Goal: Task Accomplishment & Management: Complete application form

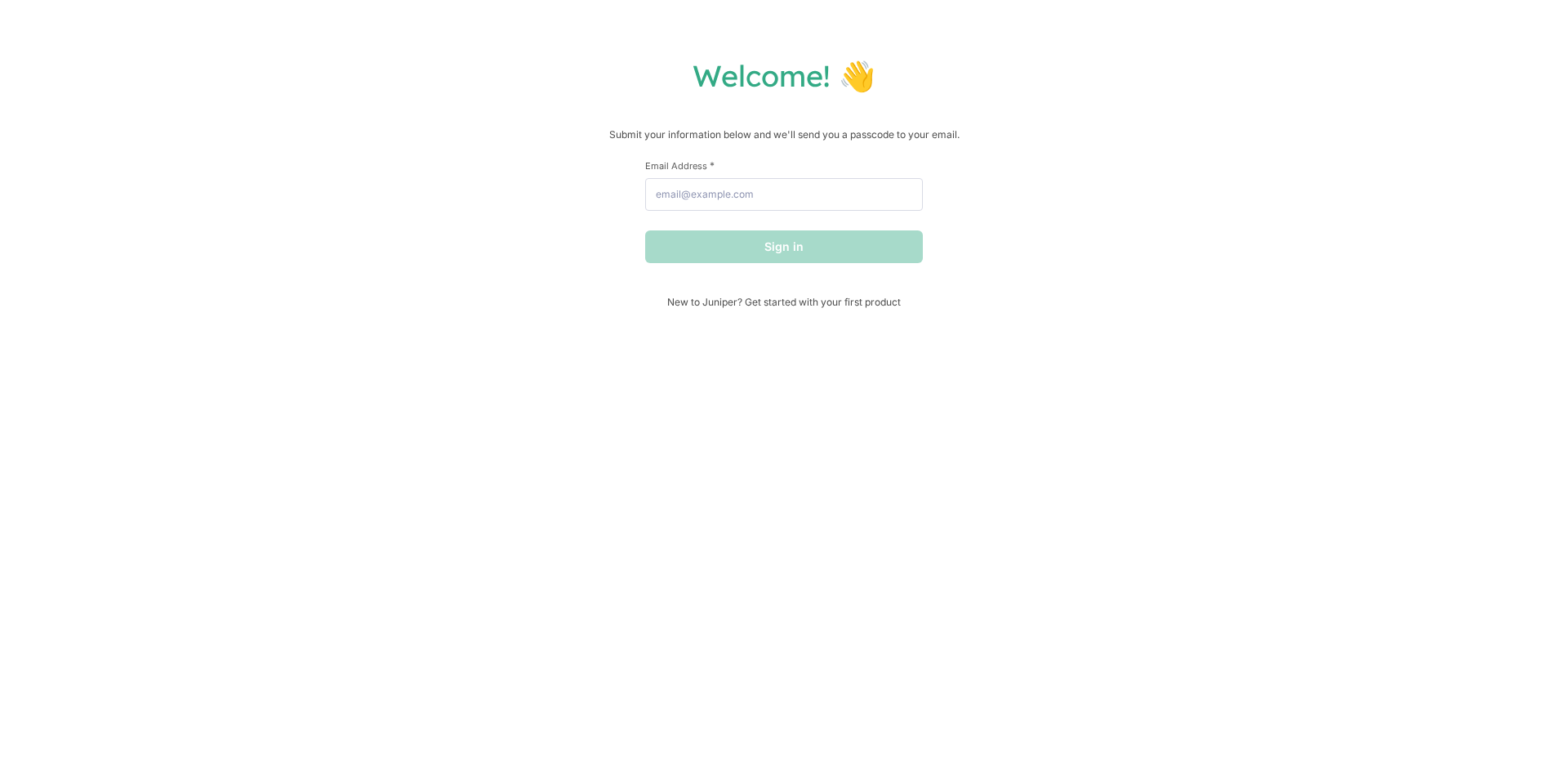
click at [1418, 19] on div "Welcome! 👋 Submit your information below and we'll send you a passcode to your …" at bounding box center [784, 391] width 1568 height 782
click at [1418, 18] on div "Welcome! 👋 Submit your information below and we'll send you a passcode to your …" at bounding box center [784, 391] width 1568 height 782
click at [1417, 19] on div "Welcome! 👋 Submit your information below and we'll send you a passcode to your …" at bounding box center [784, 391] width 1568 height 782
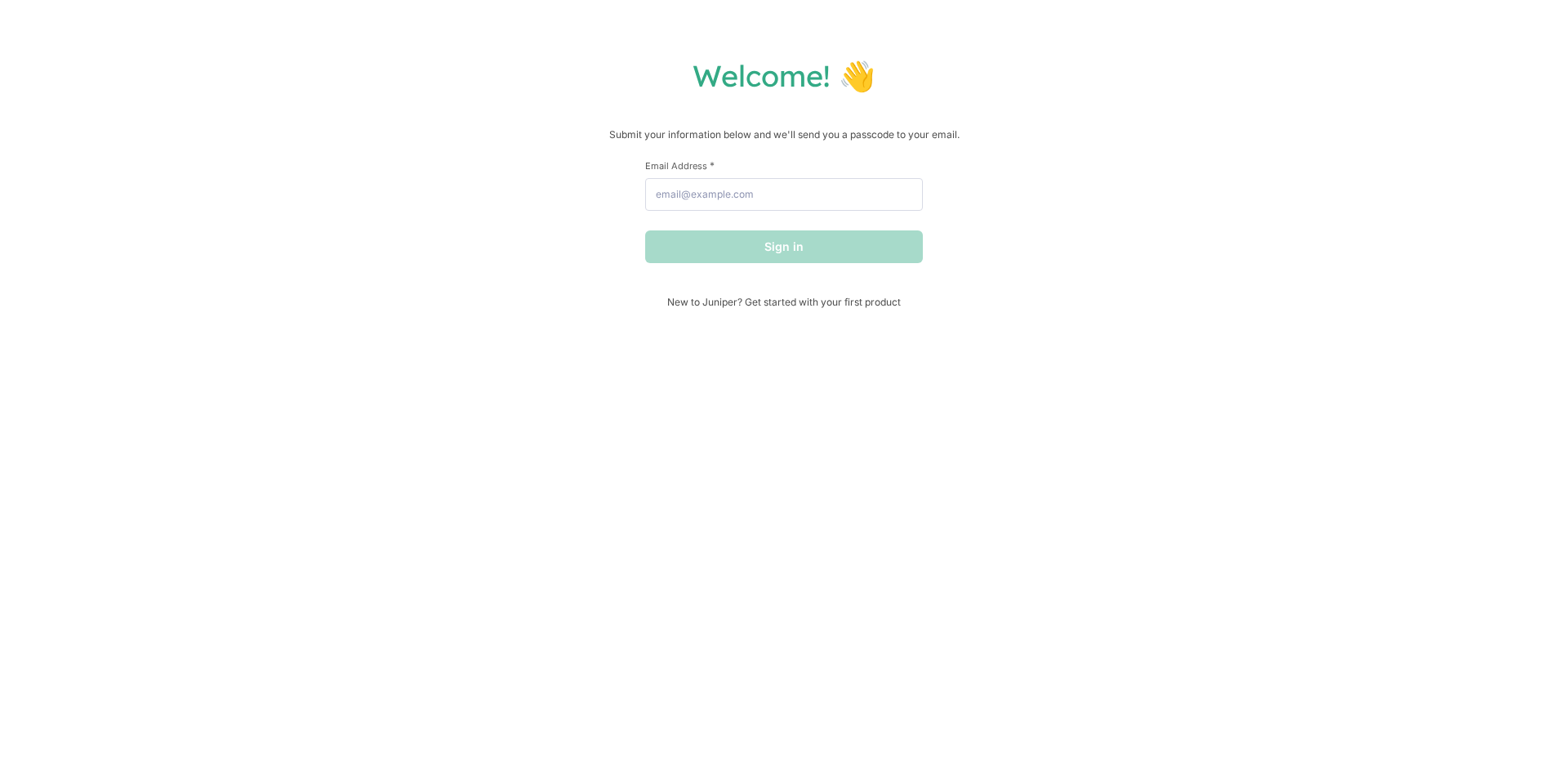
click at [1417, 20] on div "Welcome! 👋 Submit your information below and we'll send you a passcode to your …" at bounding box center [784, 391] width 1568 height 782
click at [1418, 19] on div "Welcome! 👋 Submit your information below and we'll send you a passcode to your …" at bounding box center [784, 391] width 1568 height 782
click at [1417, 19] on div "Welcome! 👋 Submit your information below and we'll send you a passcode to your …" at bounding box center [784, 391] width 1568 height 782
click at [1418, 18] on div "Welcome! 👋 Submit your information below and we'll send you a passcode to your …" at bounding box center [784, 391] width 1568 height 782
click at [1418, 19] on div "Welcome! 👋 Submit your information below and we'll send you a passcode to your …" at bounding box center [784, 391] width 1568 height 782
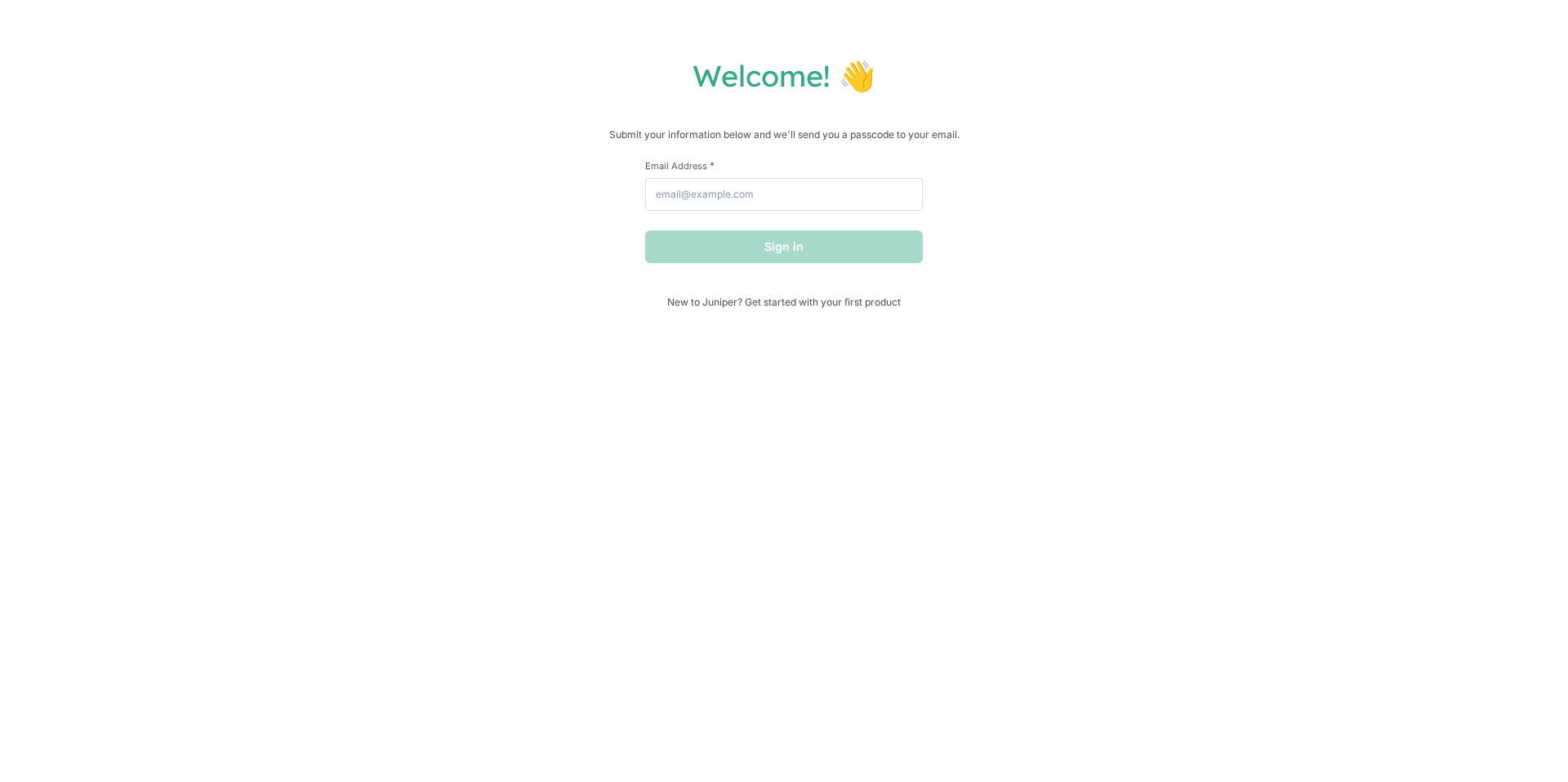
click at [1419, 18] on div "Welcome! 👋 Submit your information below and we'll send you a passcode to your …" at bounding box center [784, 391] width 1568 height 782
click at [1419, 19] on div "Welcome! 👋 Submit your information below and we'll send you a passcode to your …" at bounding box center [784, 391] width 1568 height 782
click at [1419, 18] on div "Welcome! 👋 Submit your information below and we'll send you a passcode to your …" at bounding box center [784, 391] width 1568 height 782
click at [1418, 19] on div "Welcome! 👋 Submit your information below and we'll send you a passcode to your …" at bounding box center [784, 391] width 1568 height 782
click at [1418, 18] on div "Welcome! 👋 Submit your information below and we'll send you a passcode to your …" at bounding box center [784, 391] width 1568 height 782
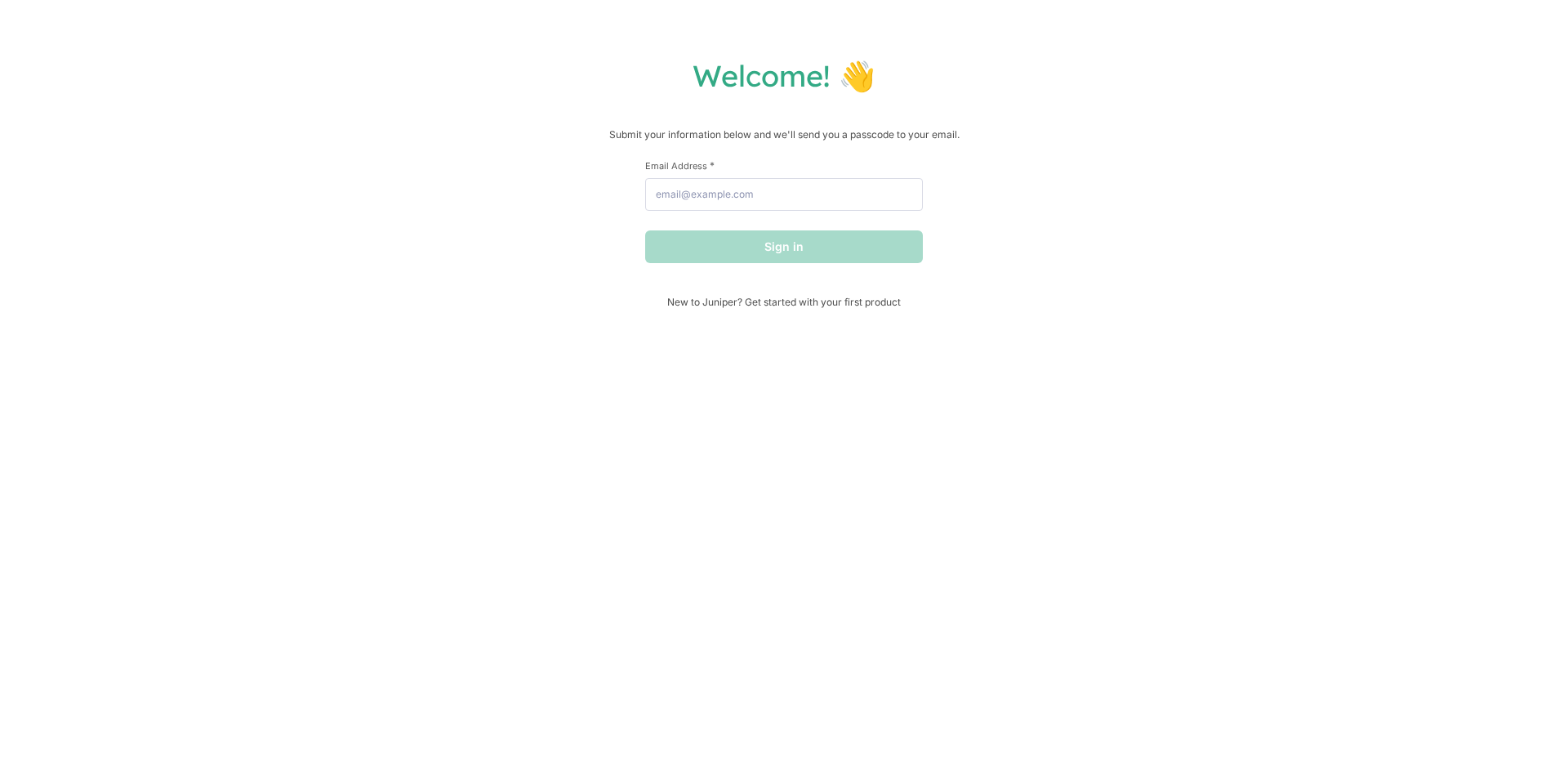
click at [1419, 18] on div "Welcome! 👋 Submit your information below and we'll send you a passcode to your …" at bounding box center [784, 391] width 1568 height 782
click at [1419, 19] on div "Welcome! 👋 Submit your information below and we'll send you a passcode to your …" at bounding box center [784, 391] width 1568 height 782
click at [1419, 18] on div "Welcome! 👋 Submit your information below and we'll send you a passcode to your …" at bounding box center [784, 391] width 1568 height 782
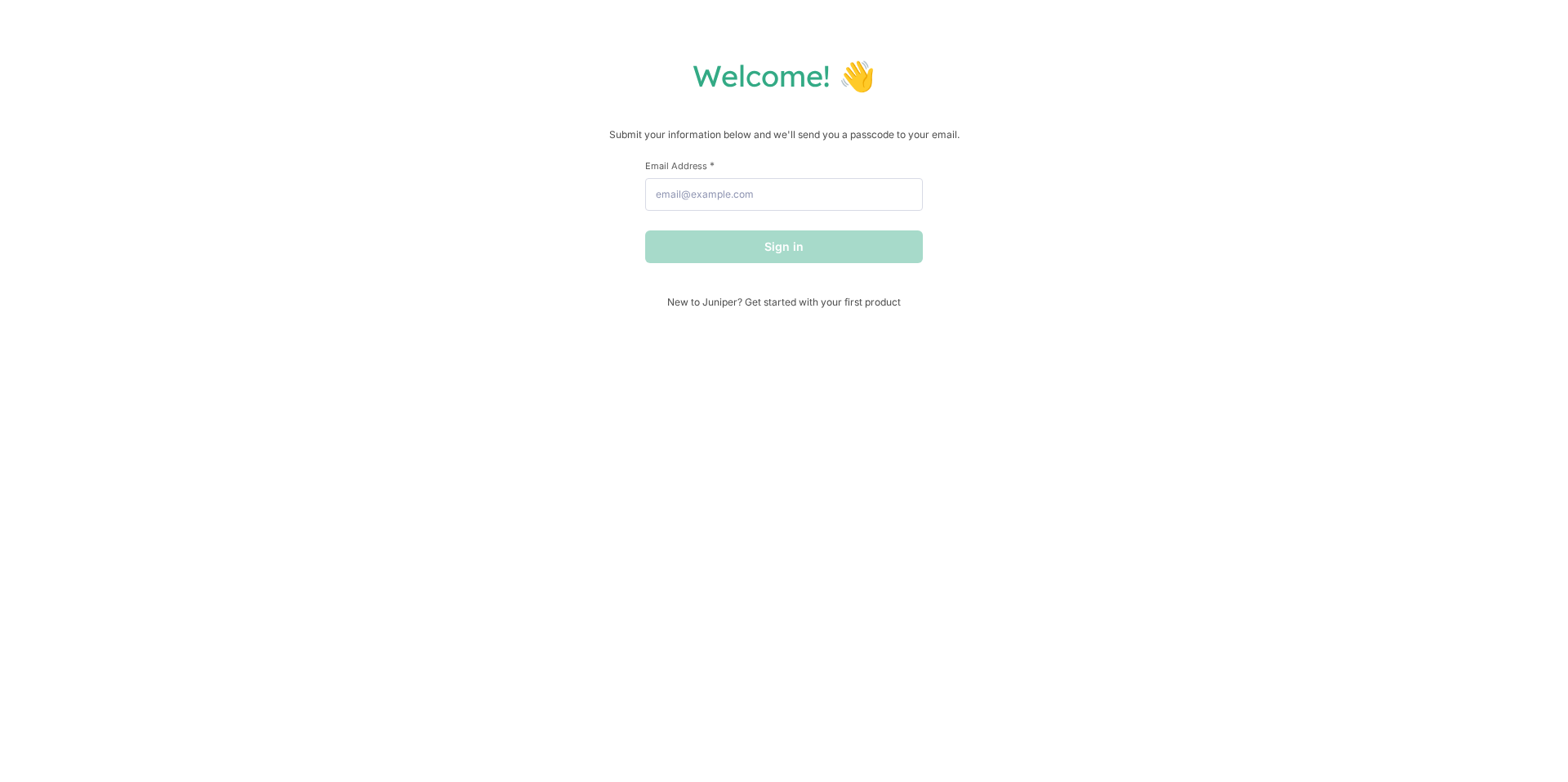
click at [1419, 19] on div "Welcome! 👋 Submit your information below and we'll send you a passcode to your …" at bounding box center [784, 391] width 1568 height 782
click at [1418, 18] on div "Welcome! 👋 Submit your information below and we'll send you a passcode to your …" at bounding box center [784, 391] width 1568 height 782
click at [1418, 19] on div "Welcome! 👋 Submit your information below and we'll send you a passcode to your …" at bounding box center [784, 391] width 1568 height 782
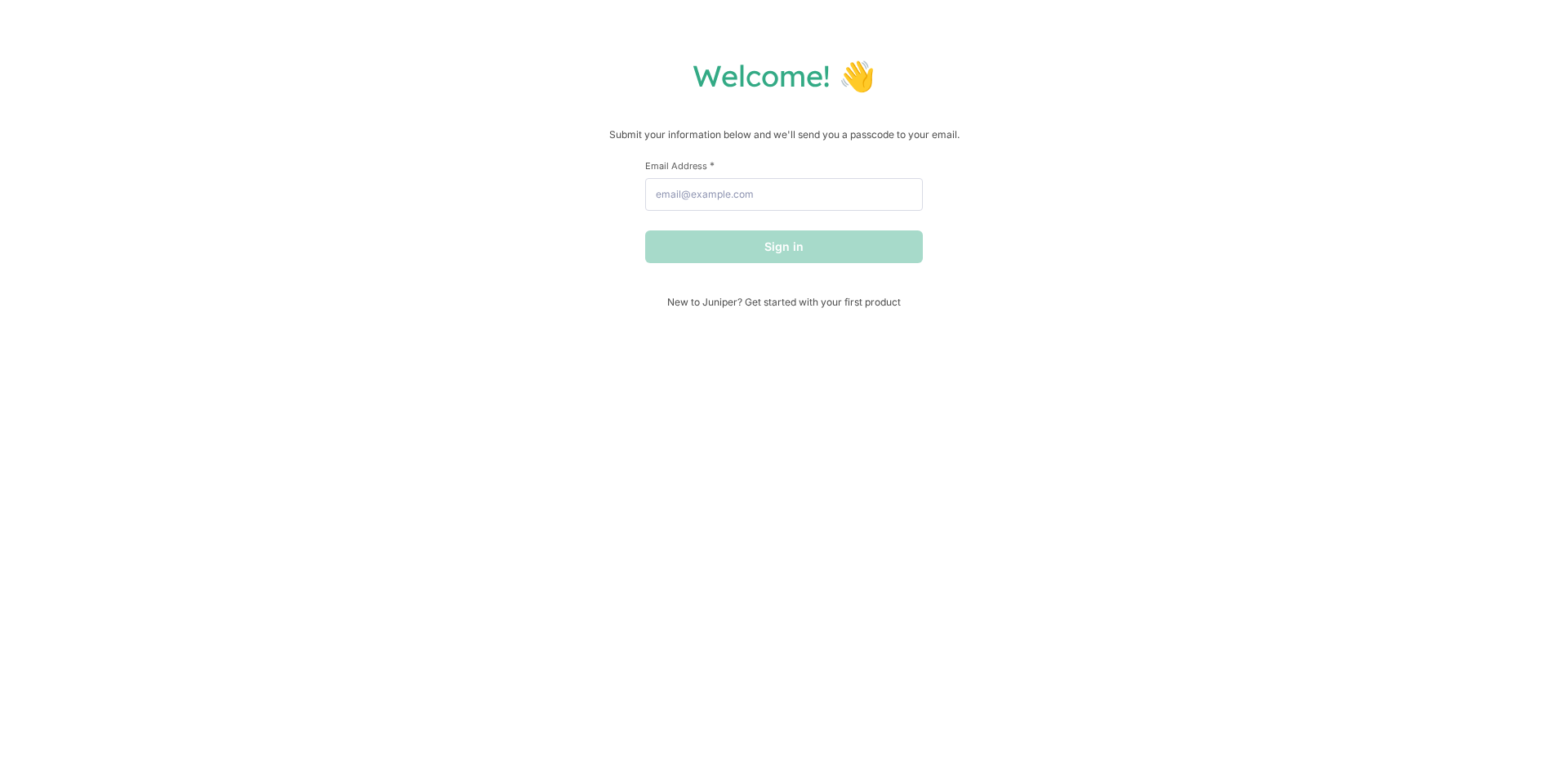
click at [1419, 19] on div "Welcome! 👋 Submit your information below and we'll send you a passcode to your …" at bounding box center [784, 391] width 1568 height 782
click at [1418, 19] on div "Welcome! 👋 Submit your information below and we'll send you a passcode to your …" at bounding box center [784, 391] width 1568 height 782
click at [1418, 18] on div "Welcome! 👋 Submit your information below and we'll send you a passcode to your …" at bounding box center [784, 391] width 1568 height 782
click at [1419, 19] on div "Welcome! 👋 Submit your information below and we'll send you a passcode to your …" at bounding box center [784, 391] width 1568 height 782
click at [1418, 19] on div "Welcome! 👋 Submit your information below and we'll send you a passcode to your …" at bounding box center [784, 391] width 1568 height 782
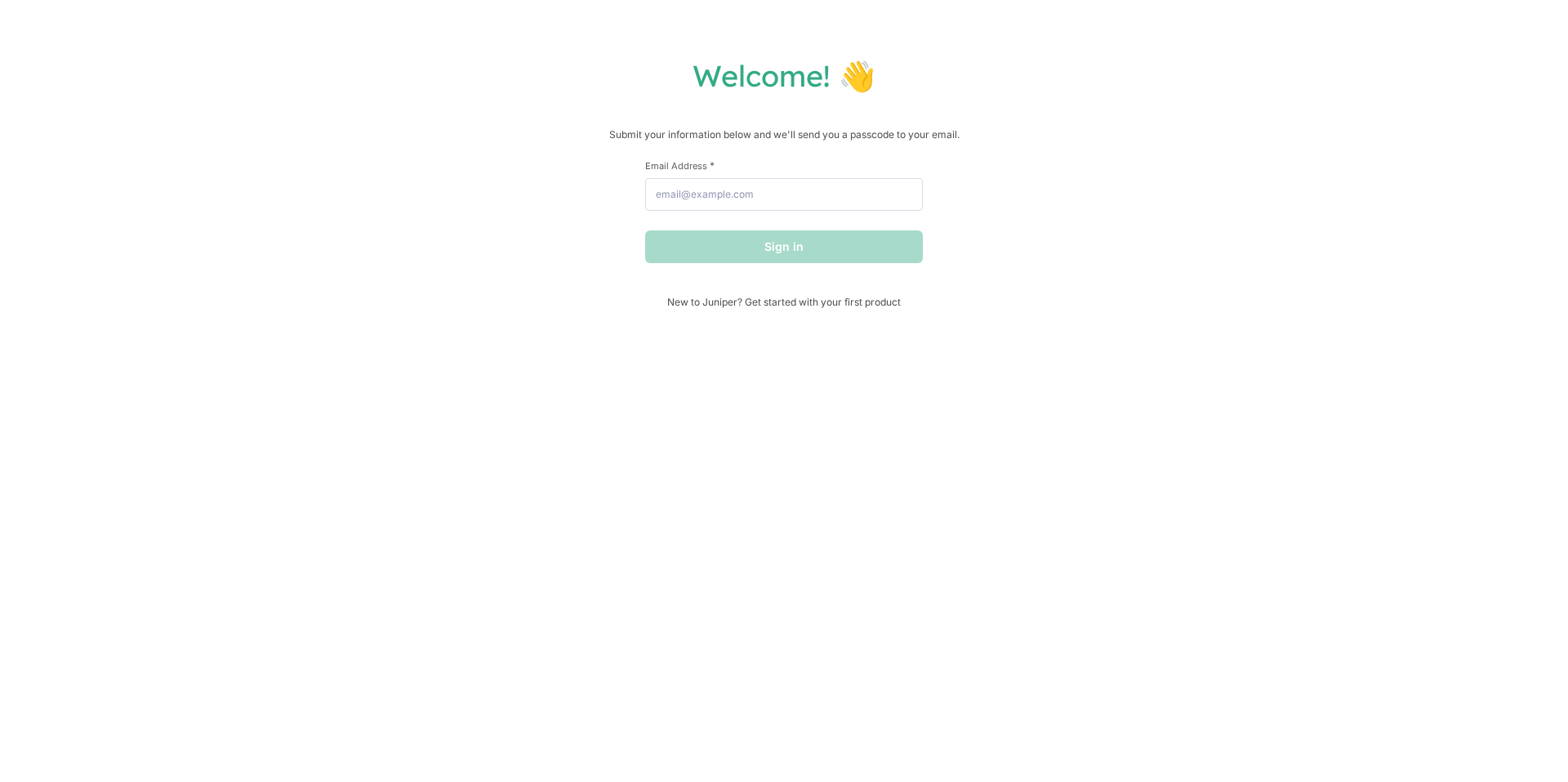
click at [1418, 18] on div "Welcome! 👋 Submit your information below and we'll send you a passcode to your …" at bounding box center [784, 391] width 1568 height 782
click at [1417, 19] on div "Welcome! 👋 Submit your information below and we'll send you a passcode to your …" at bounding box center [784, 391] width 1568 height 782
click at [656, 103] on div "Welcome! 👋 Submit your information below and we'll send you a passcode to your …" at bounding box center [784, 183] width 1535 height 251
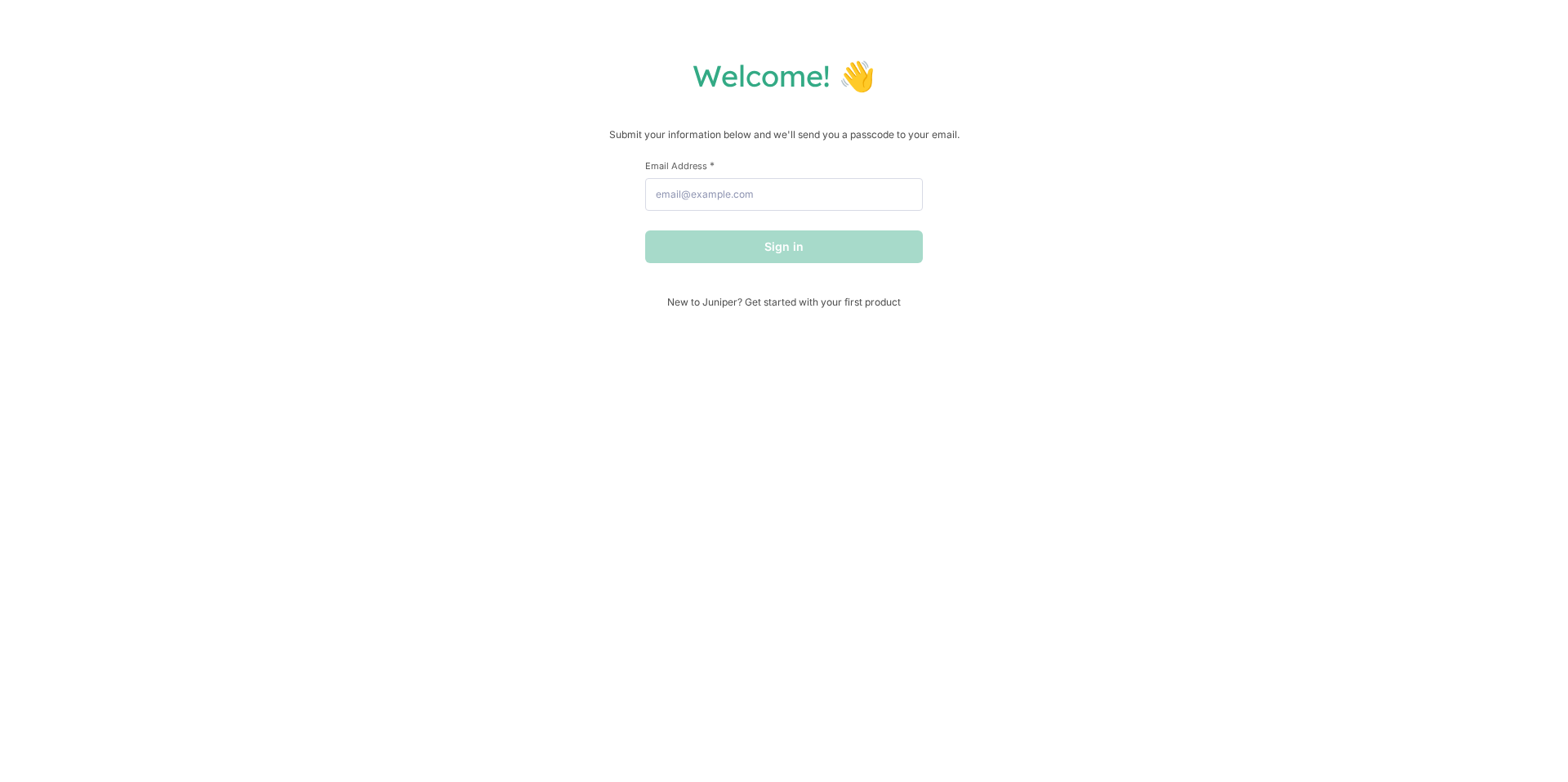
click at [654, 82] on h1 "Welcome! 👋" at bounding box center [784, 75] width 1535 height 37
click at [656, 75] on h1 "Welcome! 👋" at bounding box center [784, 75] width 1535 height 37
click at [653, 108] on div "Welcome! 👋 Submit your information below and we'll send you a passcode to your …" at bounding box center [784, 183] width 1535 height 251
click at [654, 51] on div "Welcome! 👋 Submit your information below and we'll send you a passcode to your …" at bounding box center [784, 391] width 1568 height 782
click at [654, 103] on div "Welcome! 👋 Submit your information below and we'll send you a passcode to your …" at bounding box center [784, 183] width 1535 height 251
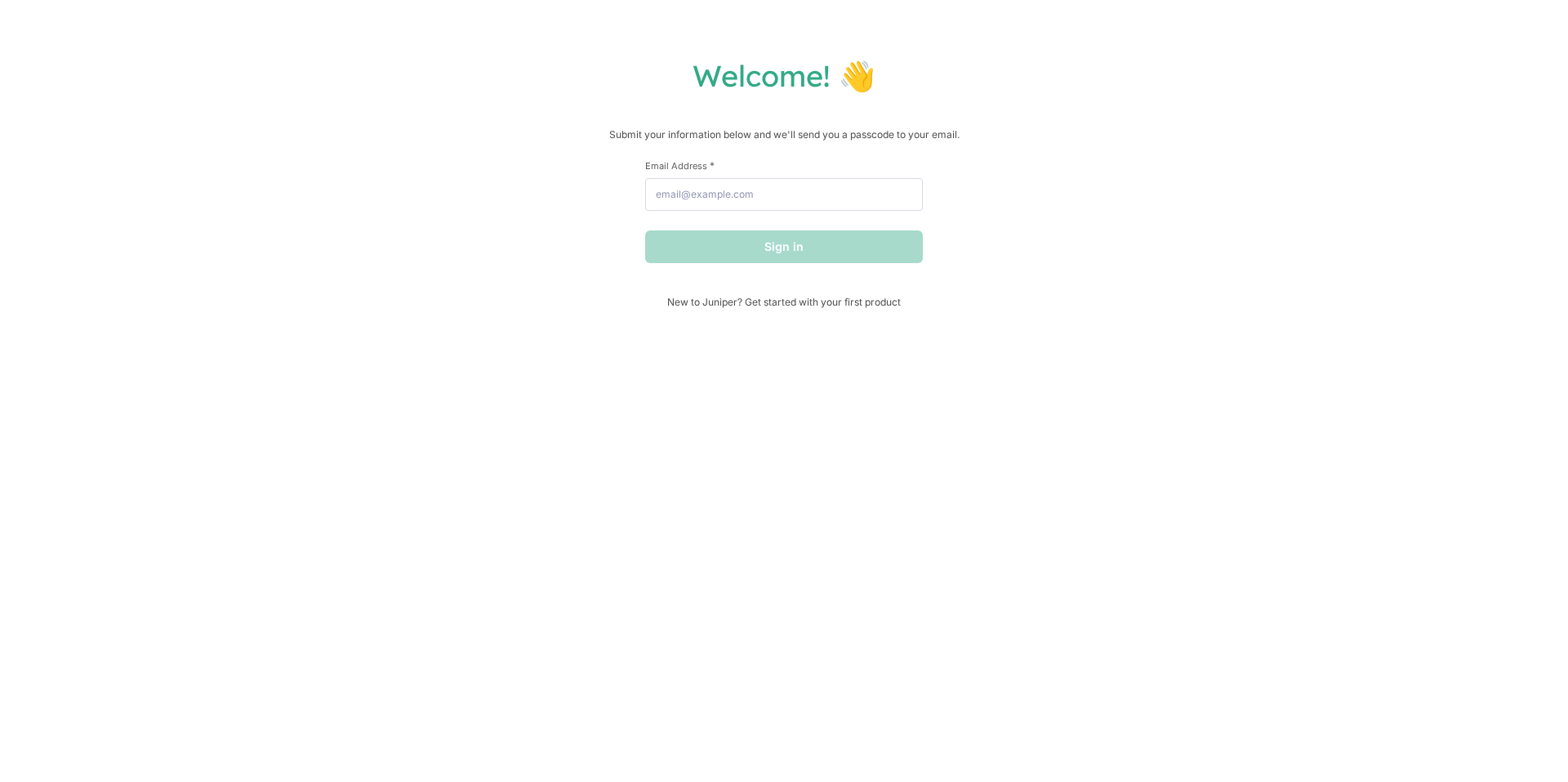
click at [655, 75] on h1 "Welcome! 👋" at bounding box center [784, 75] width 1535 height 37
click at [656, 20] on div "Welcome! 👋 Submit your information below and we'll send you a passcode to your …" at bounding box center [784, 391] width 1568 height 782
click at [653, 108] on div "Welcome! 👋 Submit your information below and we'll send you a passcode to your …" at bounding box center [784, 183] width 1535 height 251
click at [655, 26] on div "Welcome! 👋 Submit your information below and we'll send you a passcode to your …" at bounding box center [784, 391] width 1568 height 782
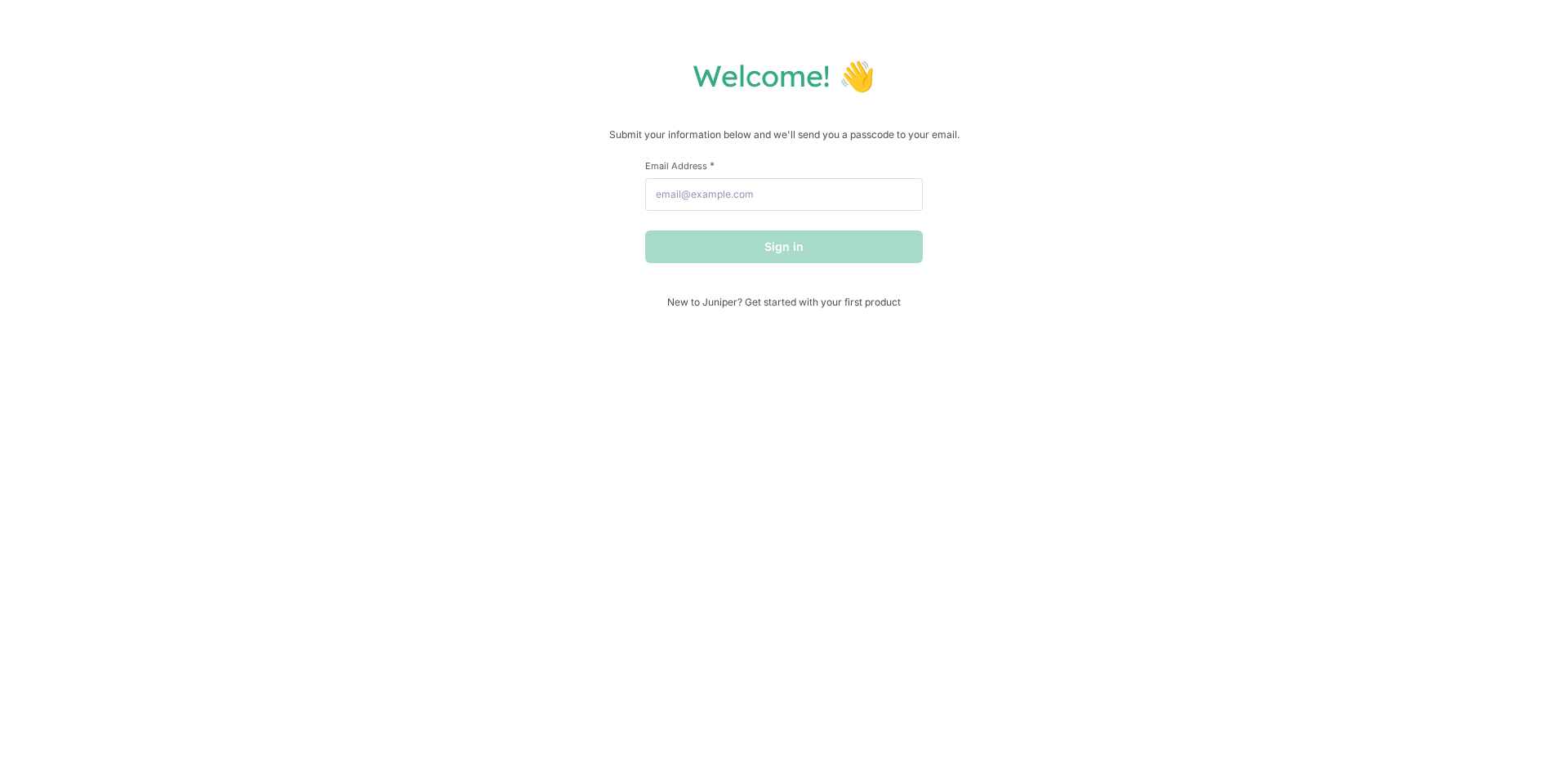
click at [653, 109] on div "Welcome! 👋 Submit your information below and we'll send you a passcode to your …" at bounding box center [784, 183] width 1535 height 251
click at [654, 57] on div "Welcome! 👋 Submit your information below and we'll send you a passcode to your …" at bounding box center [784, 391] width 1568 height 782
click at [656, 102] on div "Welcome! 👋 Submit your information below and we'll send you a passcode to your …" at bounding box center [784, 183] width 1535 height 251
click at [647, 20] on div "Welcome! 👋 Submit your information below and we'll send you a passcode to your …" at bounding box center [784, 391] width 1568 height 782
click at [656, 26] on div "Welcome! 👋 Submit your information below and we'll send you a passcode to your …" at bounding box center [784, 391] width 1568 height 782
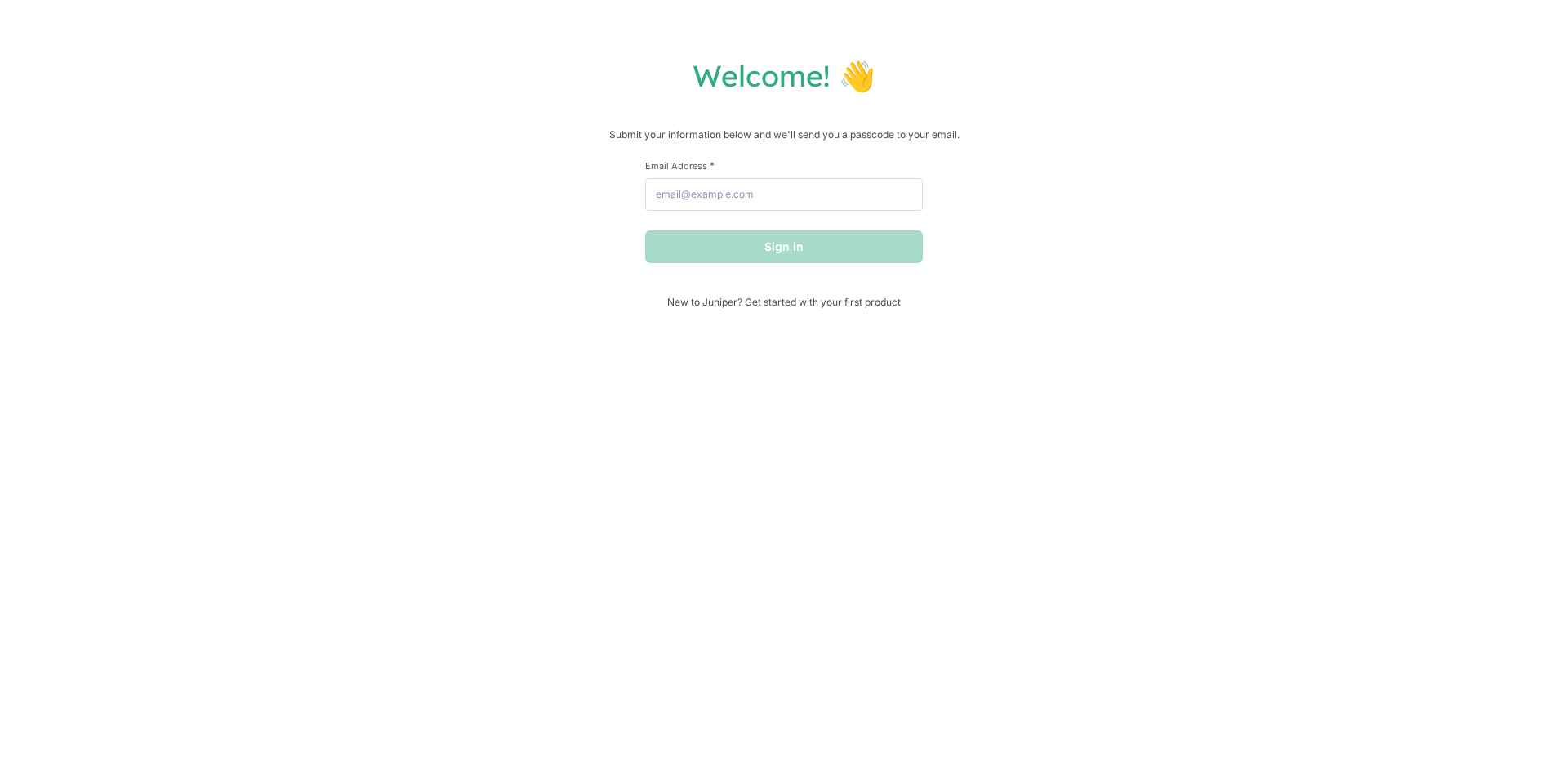
click at [654, 19] on div "Welcome! 👋 Submit your information below and we'll send you a passcode to your …" at bounding box center [784, 391] width 1568 height 782
click at [654, 103] on div "Welcome! 👋 Submit your information below and we'll send you a passcode to your …" at bounding box center [784, 183] width 1535 height 251
click at [654, 112] on div "Welcome! 👋 Submit your information below and we'll send you a passcode to your …" at bounding box center [784, 183] width 1535 height 251
click at [655, 51] on div "Welcome! 👋 Submit your information below and we'll send you a passcode to your …" at bounding box center [784, 391] width 1568 height 782
click at [653, 106] on div "Welcome! 👋 Submit your information below and we'll send you a passcode to your …" at bounding box center [784, 183] width 1535 height 251
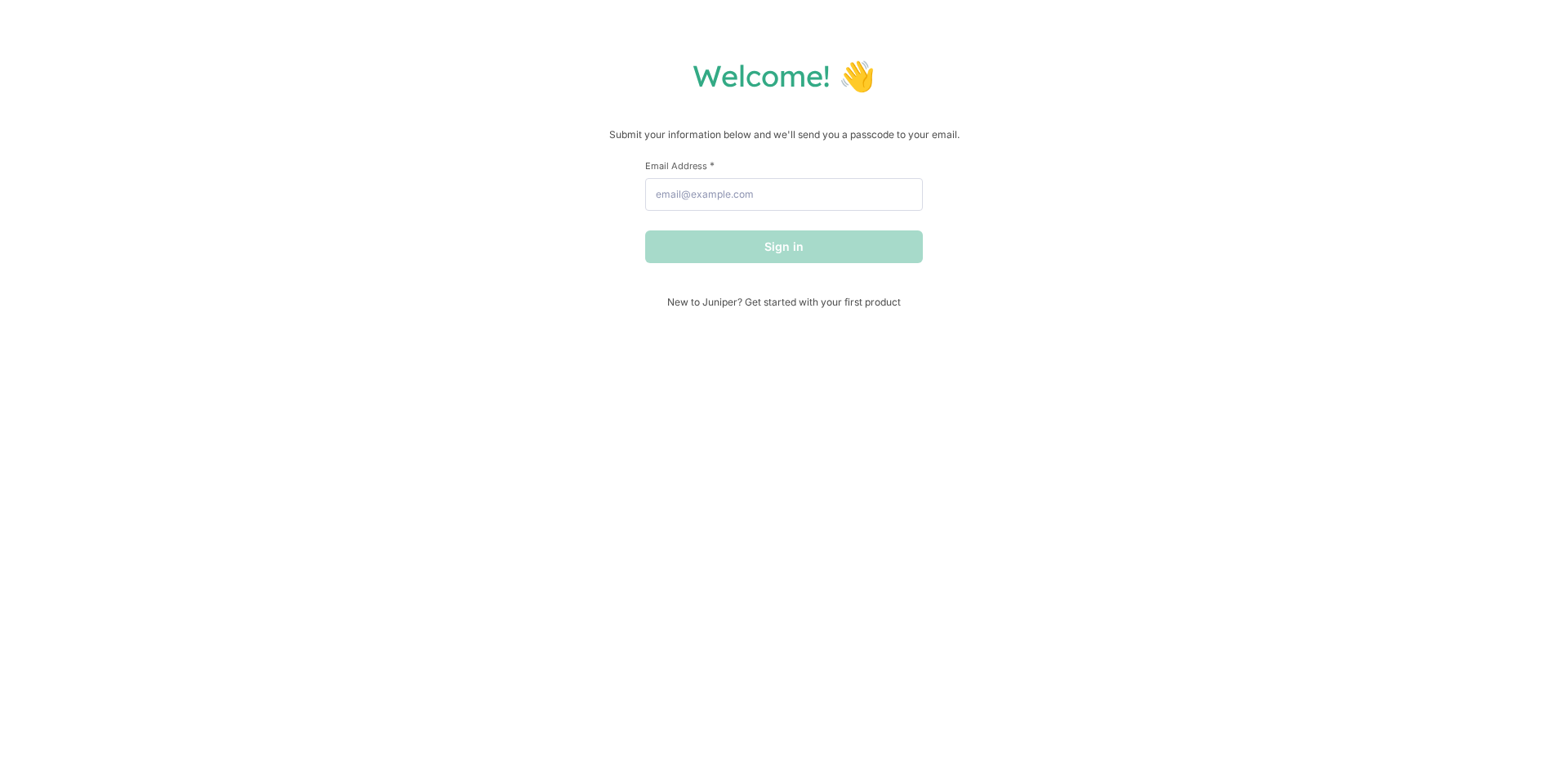
click at [654, 55] on div "Welcome! 👋 Submit your information below and we'll send you a passcode to your …" at bounding box center [784, 391] width 1568 height 782
click at [651, 103] on div "Welcome! 👋 Submit your information below and we'll send you a passcode to your …" at bounding box center [784, 183] width 1535 height 251
click at [652, 109] on div "Welcome! 👋 Submit your information below and we'll send you a passcode to your …" at bounding box center [784, 183] width 1535 height 251
click at [655, 23] on div "Welcome! 👋 Submit your information below and we'll send you a passcode to your …" at bounding box center [784, 391] width 1568 height 782
click at [652, 53] on div "Welcome! 👋 Submit your information below and we'll send you a passcode to your …" at bounding box center [784, 391] width 1568 height 782
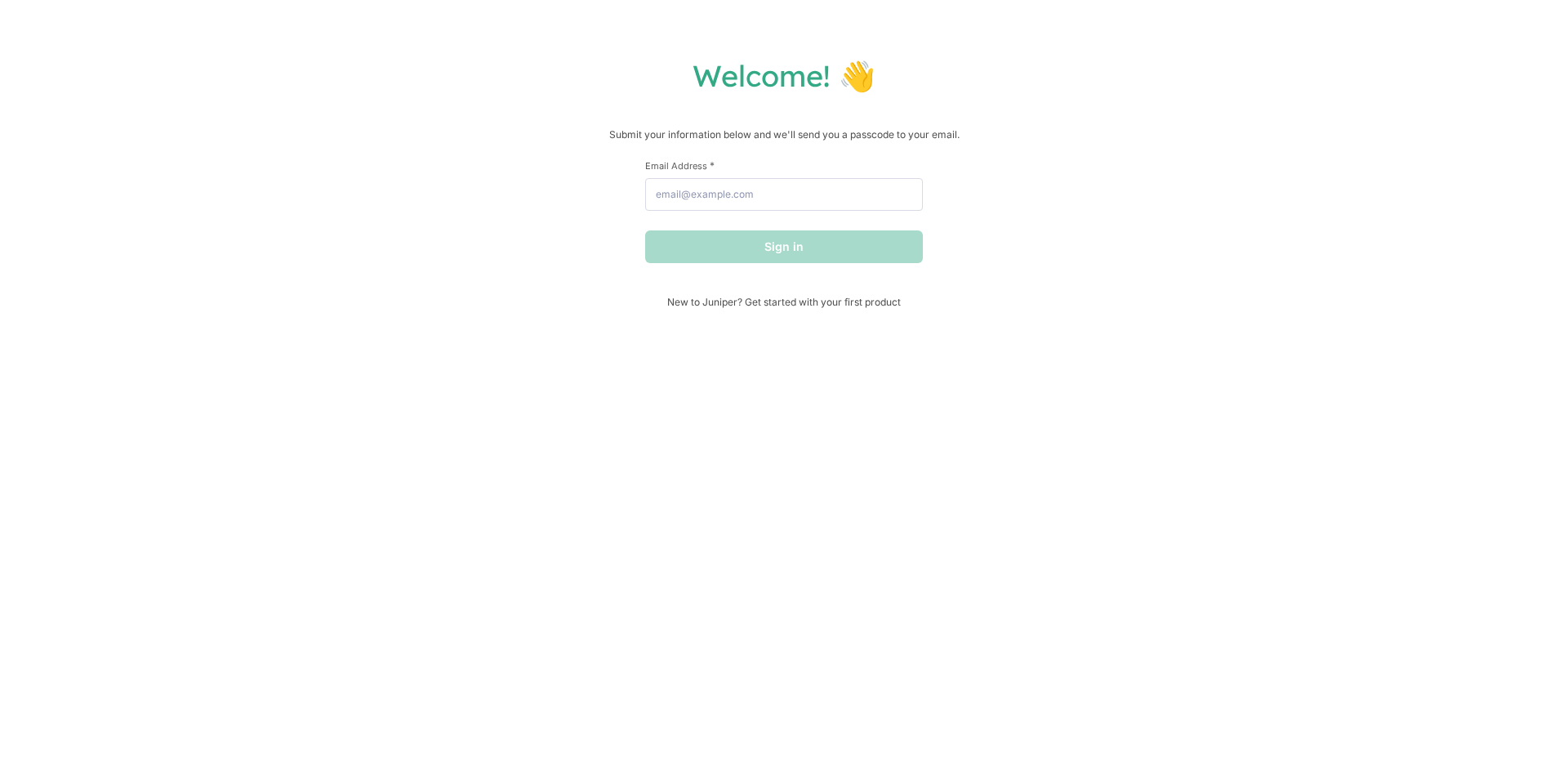
click at [652, 103] on div "Welcome! 👋 Submit your information below and we'll send you a passcode to your …" at bounding box center [784, 183] width 1535 height 251
click at [652, 100] on div "Welcome! 👋 Submit your information below and we'll send you a passcode to your …" at bounding box center [784, 183] width 1535 height 251
click at [654, 109] on div "Welcome! 👋 Submit your information below and we'll send you a passcode to your …" at bounding box center [784, 183] width 1535 height 251
click at [653, 84] on h1 "Welcome! 👋" at bounding box center [784, 75] width 1535 height 37
click at [656, 75] on h1 "Welcome! 👋" at bounding box center [784, 75] width 1535 height 37
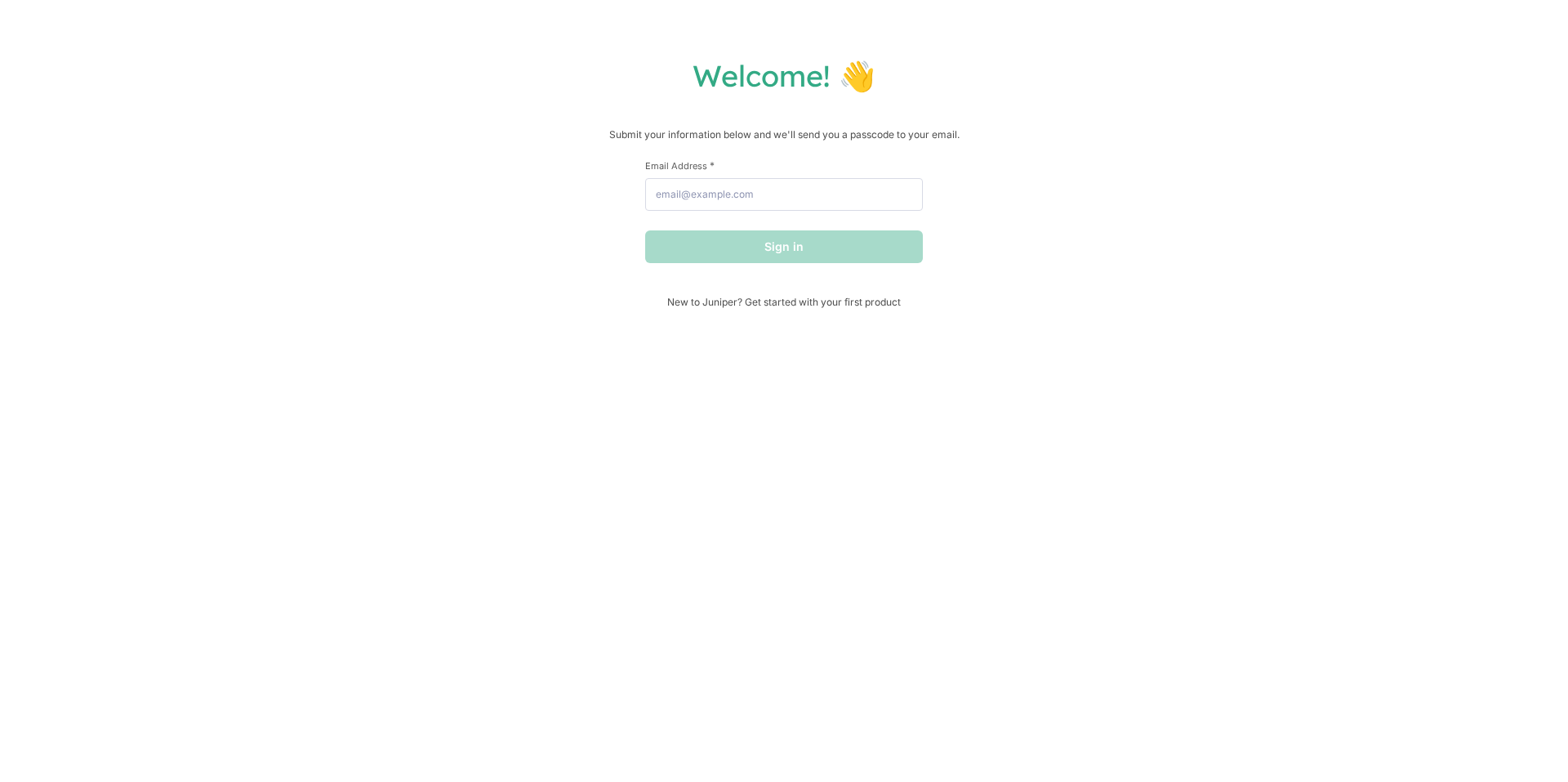
click at [655, 51] on div "Welcome! 👋 Submit your information below and we'll send you a passcode to your …" at bounding box center [784, 391] width 1568 height 782
click at [653, 103] on div "Welcome! 👋 Submit your information below and we'll send you a passcode to your …" at bounding box center [784, 183] width 1535 height 251
click at [655, 100] on div "Welcome! 👋 Submit your information below and we'll send you a passcode to your …" at bounding box center [784, 183] width 1535 height 251
click at [656, 103] on div "Welcome! 👋 Submit your information below and we'll send you a passcode to your …" at bounding box center [784, 183] width 1535 height 251
click at [656, 103] on div "Welcome! 👋 Submit your information below and we'll send you a passcode to your …" at bounding box center [784, 183] width 1535 height 251
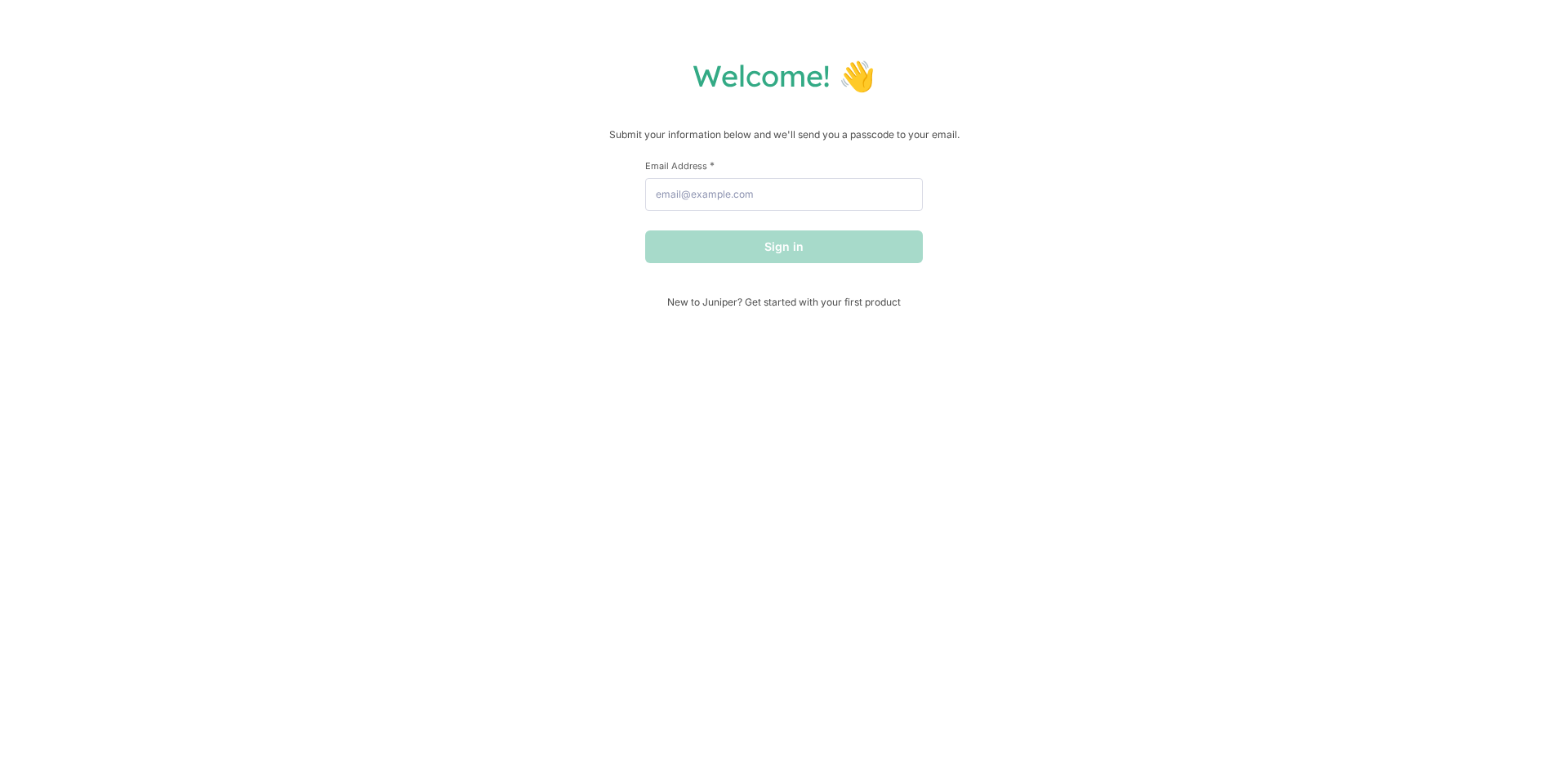
click at [656, 75] on h1 "Welcome! 👋" at bounding box center [784, 75] width 1535 height 37
click at [656, 47] on div "Welcome! 👋 Submit your information below and we'll send you a passcode to your …" at bounding box center [784, 391] width 1568 height 782
click at [654, 57] on h1 "Welcome! 👋" at bounding box center [784, 75] width 1535 height 37
click at [1417, 20] on div "Welcome! 👋 Submit your information below and we'll send you a passcode to your …" at bounding box center [784, 391] width 1568 height 782
click at [652, 102] on div "Welcome! 👋 Submit your information below and we'll send you a passcode to your …" at bounding box center [784, 183] width 1535 height 251
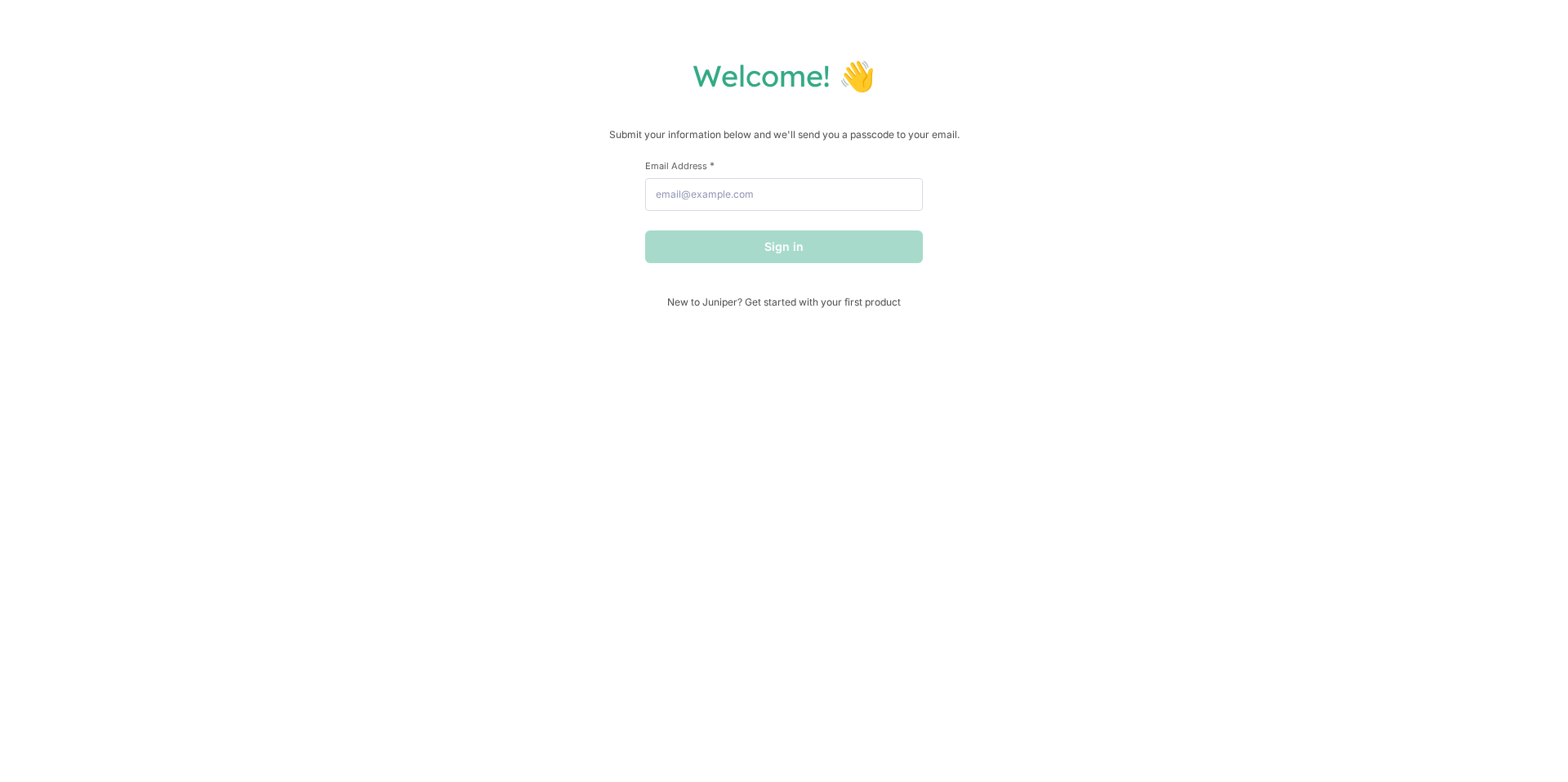
click at [655, 106] on div "Welcome! 👋 Submit your information below and we'll send you a passcode to your …" at bounding box center [784, 183] width 1535 height 251
click at [1431, 9] on div "Welcome! 👋 Submit your information below and we'll send you a passcode to your …" at bounding box center [784, 391] width 1568 height 782
click at [653, 75] on h1 "Welcome! 👋" at bounding box center [784, 75] width 1535 height 37
click at [656, 103] on div "Welcome! 👋 Submit your information below and we'll send you a passcode to your …" at bounding box center [784, 183] width 1535 height 251
click at [655, 103] on div "Welcome! 👋 Submit your information below and we'll send you a passcode to your …" at bounding box center [784, 183] width 1535 height 251
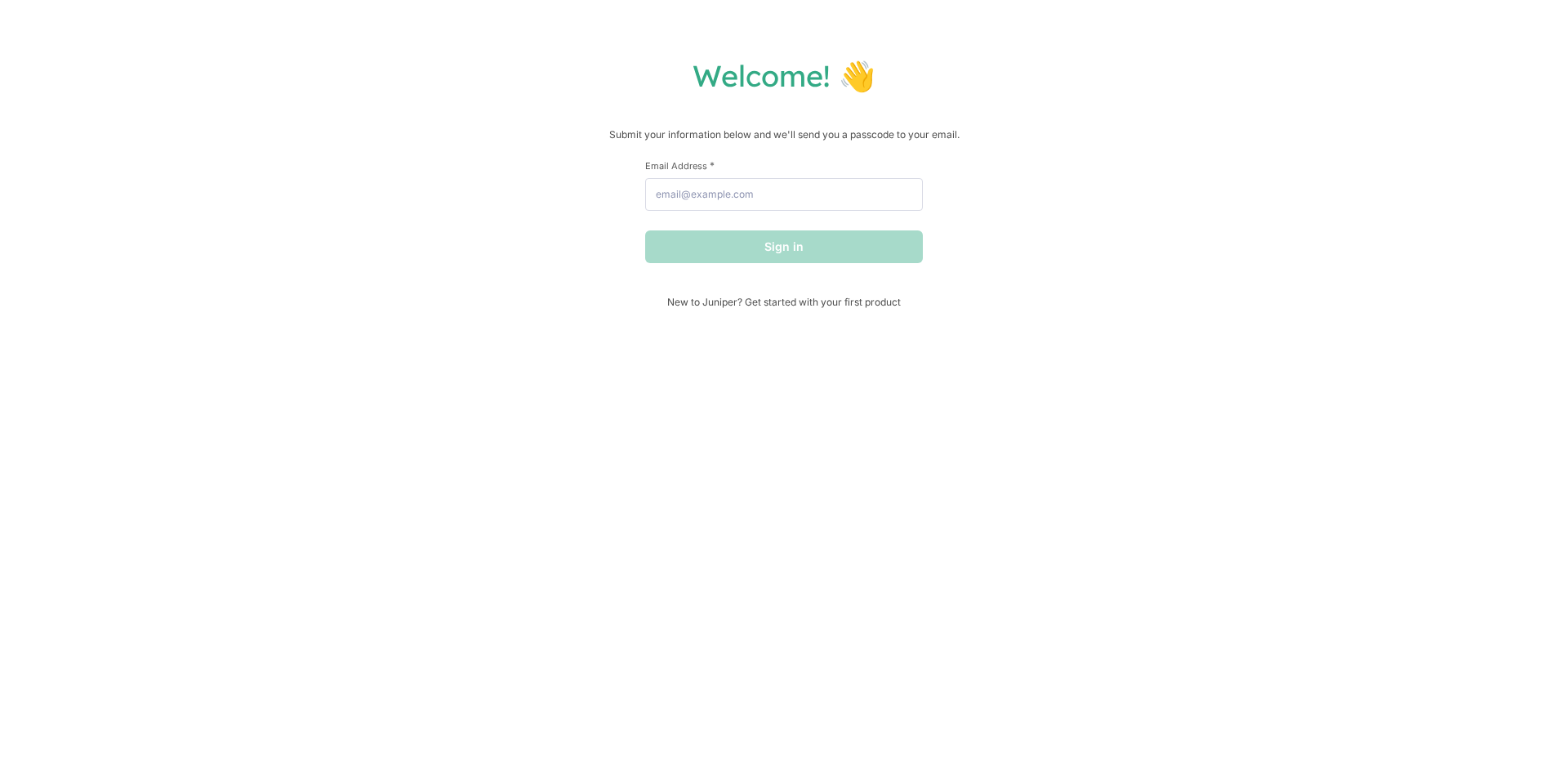
click at [654, 112] on div "Welcome! 👋 Submit your information below and we'll send you a passcode to your …" at bounding box center [784, 183] width 1535 height 251
click at [656, 103] on div "Welcome! 👋 Submit your information below and we'll send you a passcode to your …" at bounding box center [784, 183] width 1535 height 251
click at [653, 57] on div "Welcome! 👋 Submit your information below and we'll send you a passcode to your …" at bounding box center [784, 391] width 1568 height 782
click at [652, 103] on div "Welcome! 👋 Submit your information below and we'll send you a passcode to your …" at bounding box center [784, 183] width 1535 height 251
click at [653, 109] on div "Welcome! 👋 Submit your information below and we'll send you a passcode to your …" at bounding box center [784, 183] width 1535 height 251
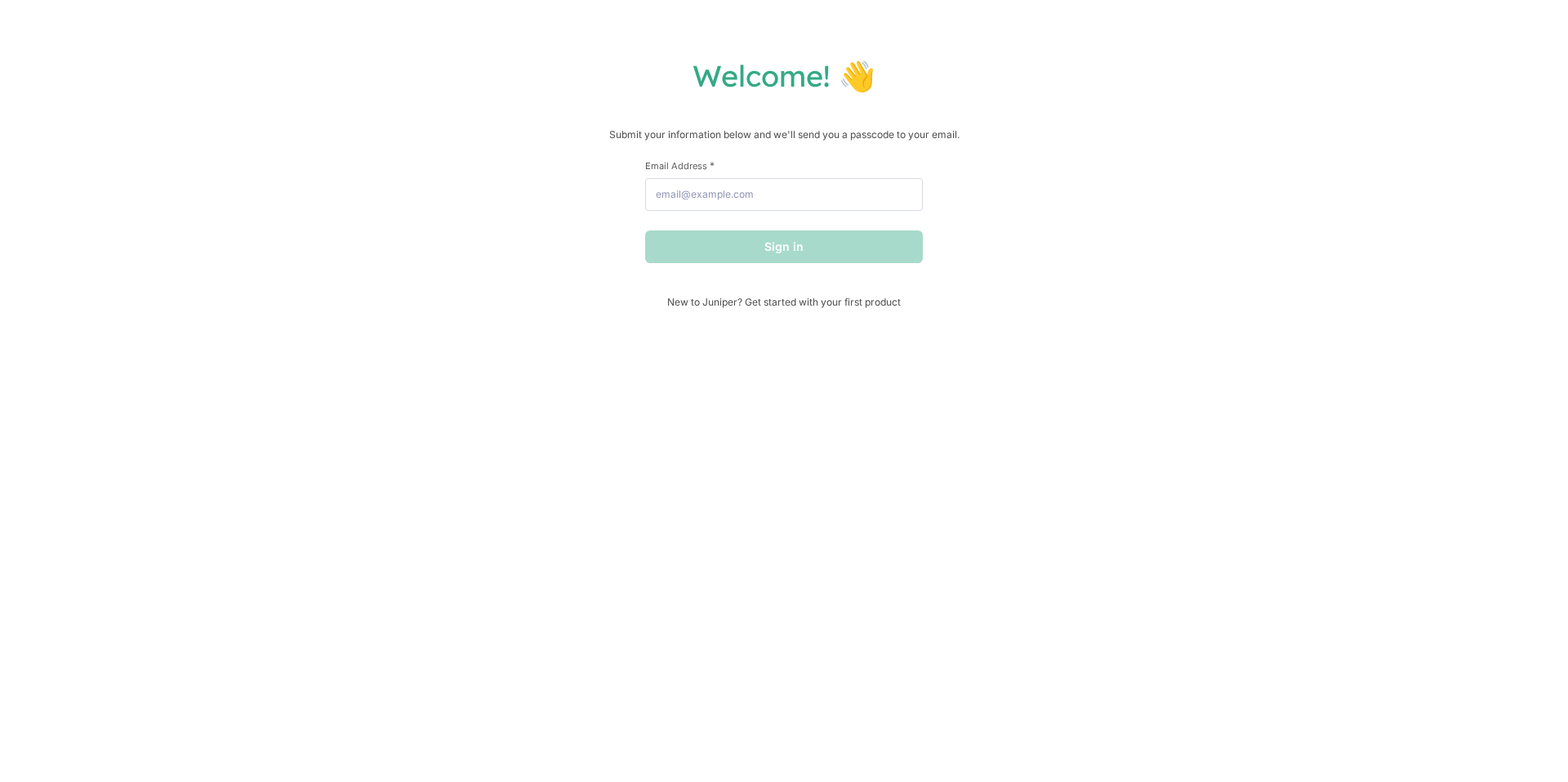
click at [654, 19] on div "Welcome! 👋 Submit your information below and we'll send you a passcode to your …" at bounding box center [784, 391] width 1568 height 782
click at [652, 19] on div "Welcome! 👋 Submit your information below and we'll send you a passcode to your …" at bounding box center [784, 391] width 1568 height 782
click at [655, 106] on div "Welcome! 👋 Submit your information below and we'll send you a passcode to your …" at bounding box center [784, 183] width 1535 height 251
click at [653, 57] on div "Welcome! 👋 Submit your information below and we'll send you a passcode to your …" at bounding box center [784, 391] width 1568 height 782
click at [657, 47] on div "Welcome! 👋 Submit your information below and we'll send you a passcode to your …" at bounding box center [784, 391] width 1568 height 782
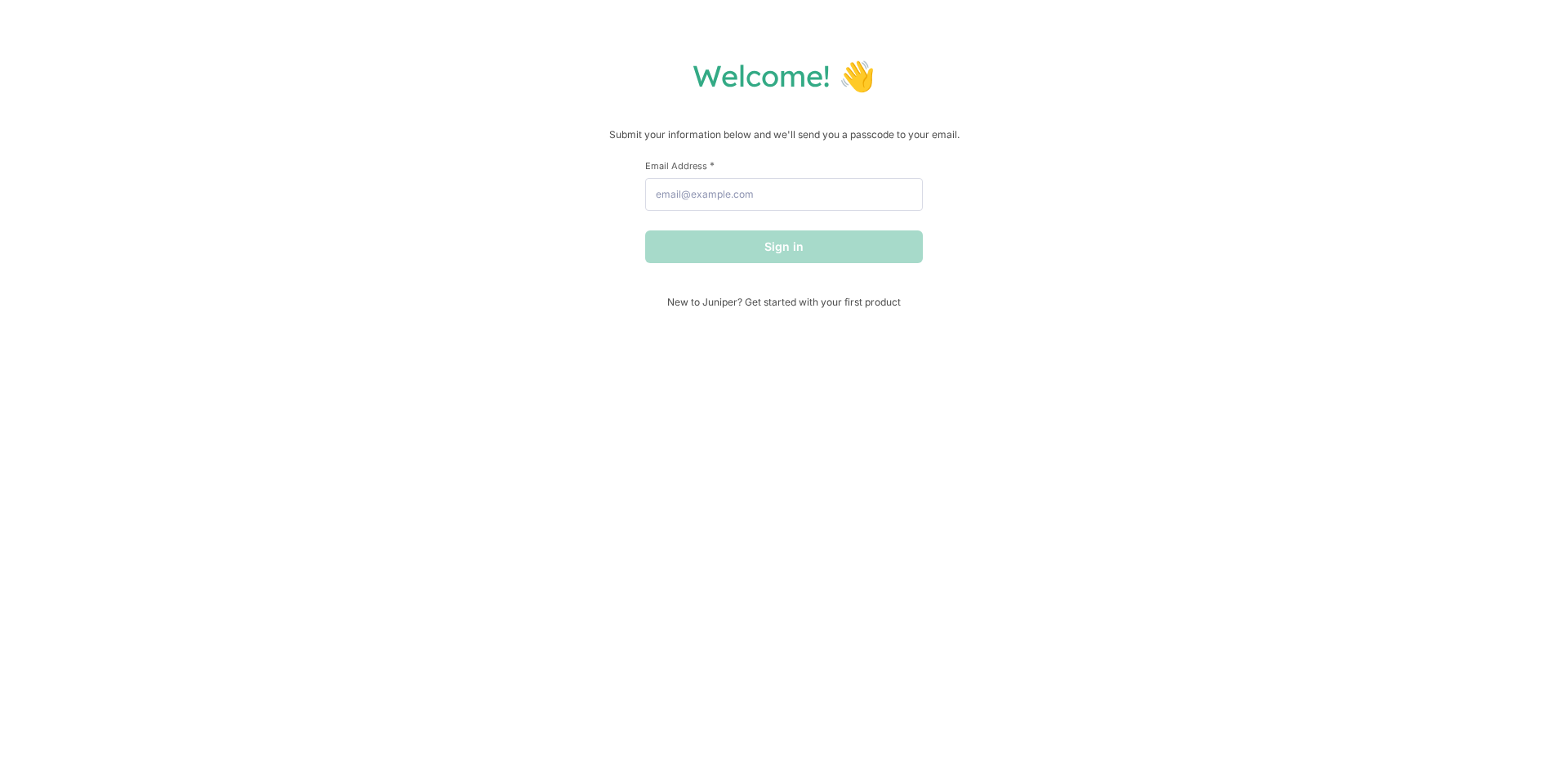
click at [654, 57] on div "Welcome! 👋 Submit your information below and we'll send you a passcode to your …" at bounding box center [784, 391] width 1568 height 782
click at [653, 81] on h1 "Welcome! 👋" at bounding box center [784, 75] width 1535 height 37
click at [654, 106] on div "Welcome! 👋 Submit your information below and we'll send you a passcode to your …" at bounding box center [784, 183] width 1535 height 251
click at [654, 79] on h1 "Welcome! 👋" at bounding box center [784, 75] width 1535 height 37
click at [654, 57] on div "Welcome! 👋 Submit your information below and we'll send you a passcode to your …" at bounding box center [784, 391] width 1568 height 782
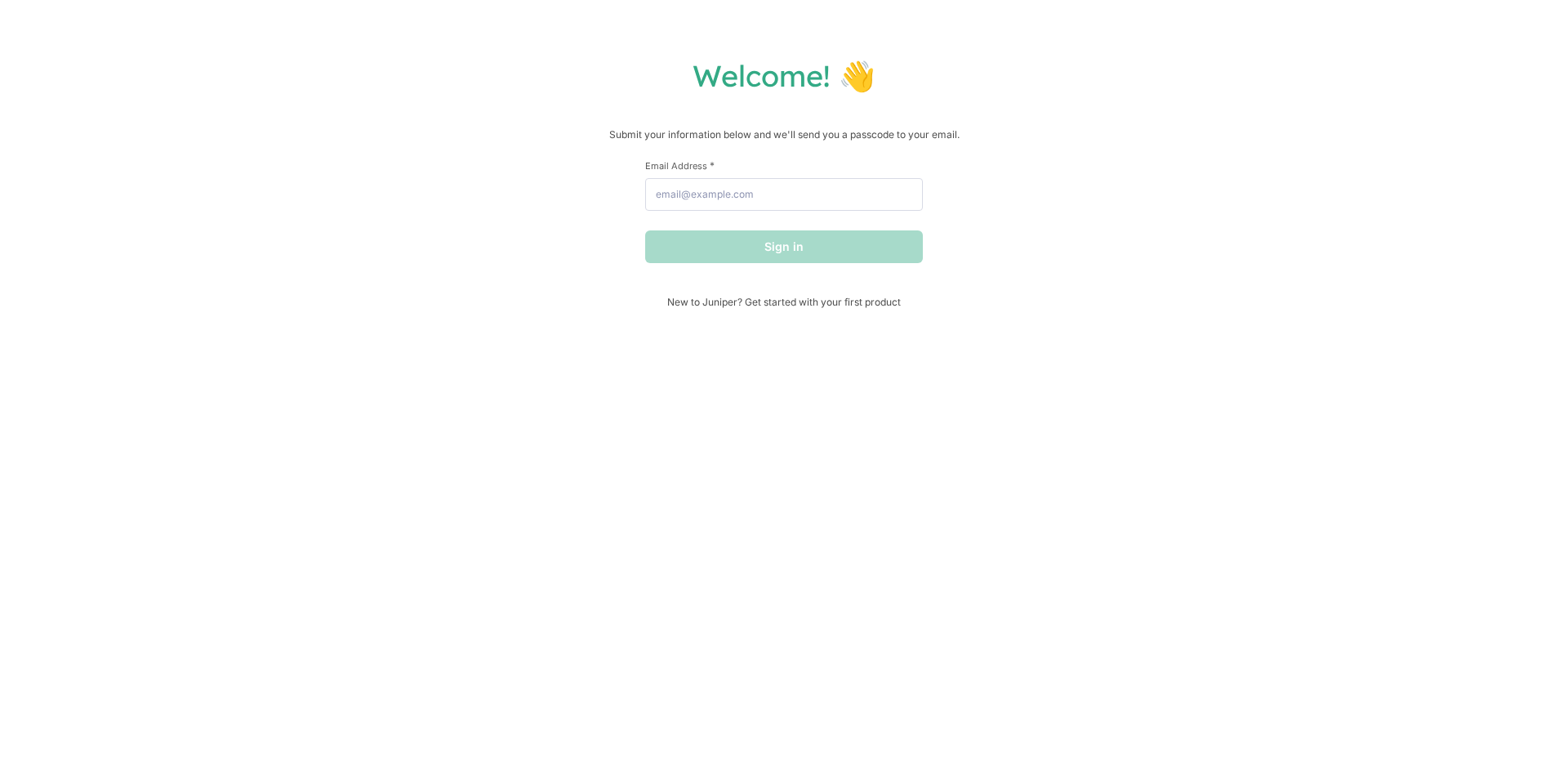
click at [652, 19] on div "Welcome! 👋 Submit your information below and we'll send you a passcode to your …" at bounding box center [784, 391] width 1568 height 782
click at [653, 20] on div "Welcome! 👋 Submit your information below and we'll send you a passcode to your …" at bounding box center [784, 391] width 1568 height 782
click at [656, 272] on div "First Name * Last Name * Email Address * Sign in" at bounding box center [783, 228] width 277 height 137
click at [653, 19] on div "Welcome! 👋 Submit your information below and we'll send you a passcode to your …" at bounding box center [784, 391] width 1568 height 782
click at [654, 20] on div "Welcome! 👋 Submit your information below and we'll send you a passcode to your …" at bounding box center [784, 391] width 1568 height 782
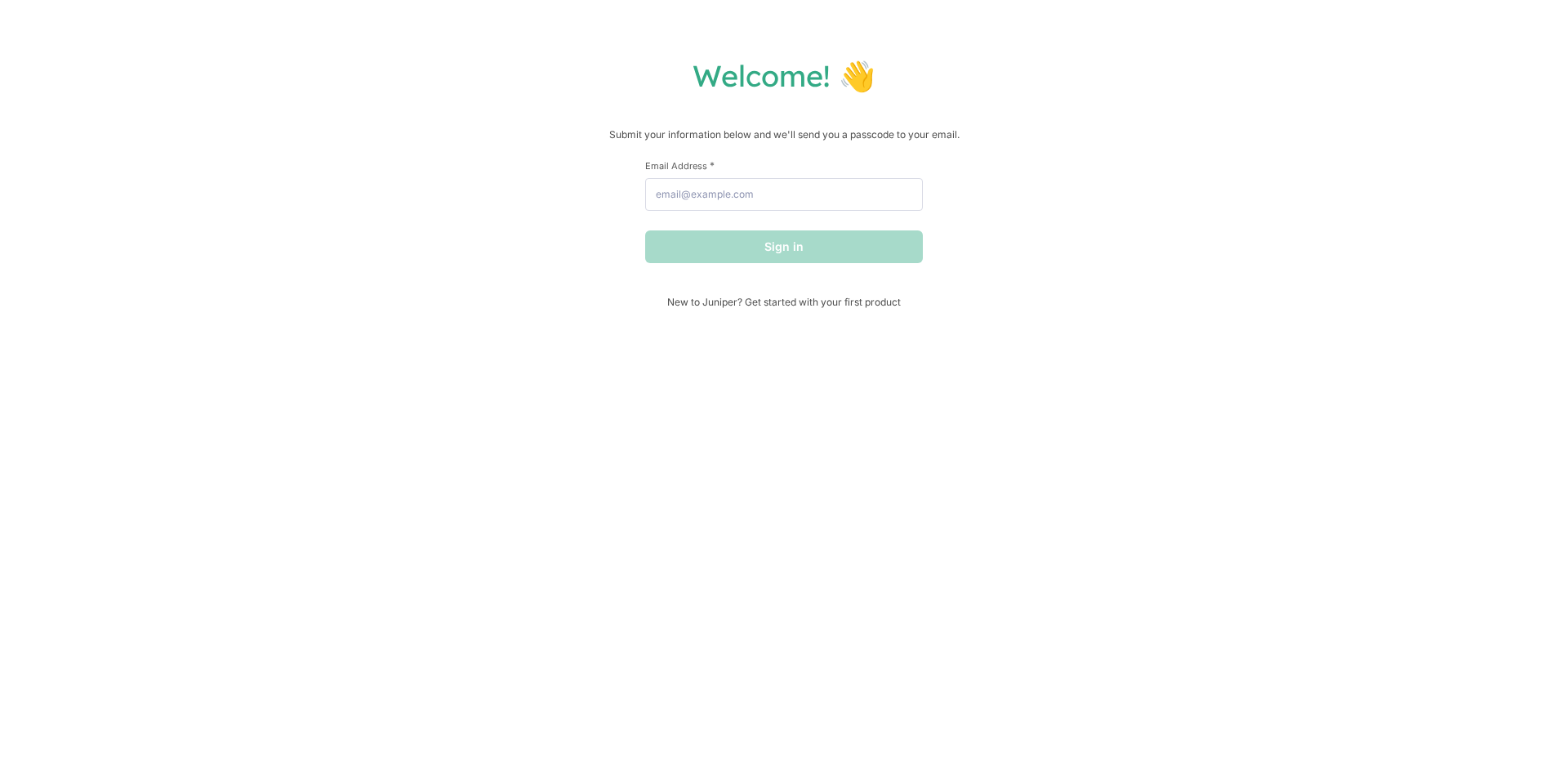
click at [654, 19] on div "Welcome! 👋 Submit your information below and we'll send you a passcode to your …" at bounding box center [784, 391] width 1568 height 782
click at [656, 272] on div "First Name * Last Name * Email Address * Sign in" at bounding box center [783, 228] width 277 height 137
click at [653, 19] on div "Welcome! 👋 Submit your information below and we'll send you a passcode to your …" at bounding box center [784, 391] width 1568 height 782
click at [653, 75] on h1 "Welcome! 👋" at bounding box center [784, 75] width 1535 height 37
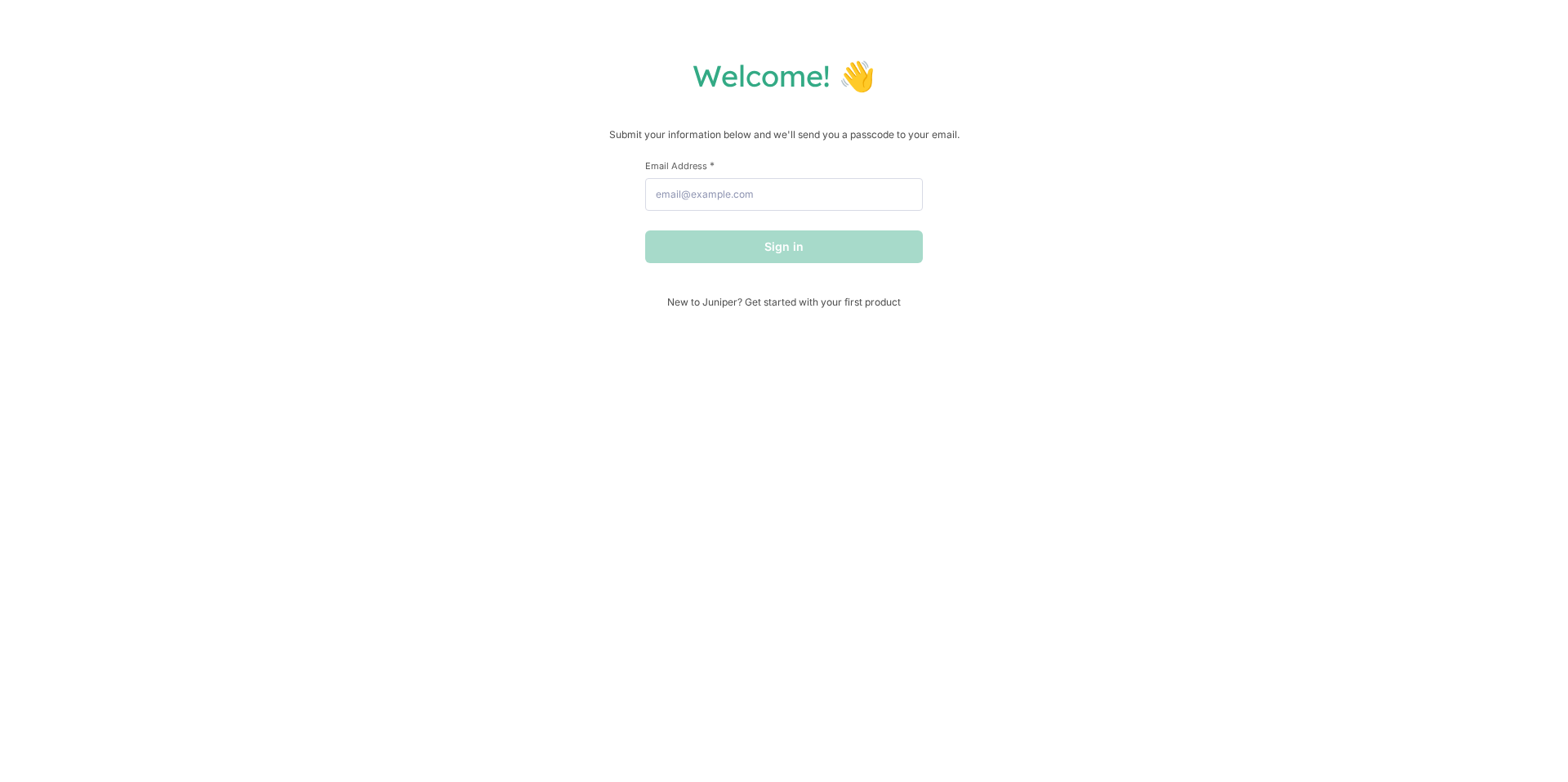
click at [654, 19] on div "Welcome! 👋 Submit your information below and we'll send you a passcode to your …" at bounding box center [784, 391] width 1568 height 782
click at [652, 102] on div "Welcome! 👋 Submit your information below and we'll send you a passcode to your …" at bounding box center [784, 183] width 1535 height 251
click at [656, 82] on h1 "Welcome! 👋" at bounding box center [784, 75] width 1535 height 37
click at [661, 195] on input "Email Address *" at bounding box center [783, 195] width 277 height 33
click at [654, 84] on h1 "Welcome! 👋" at bounding box center [784, 75] width 1535 height 37
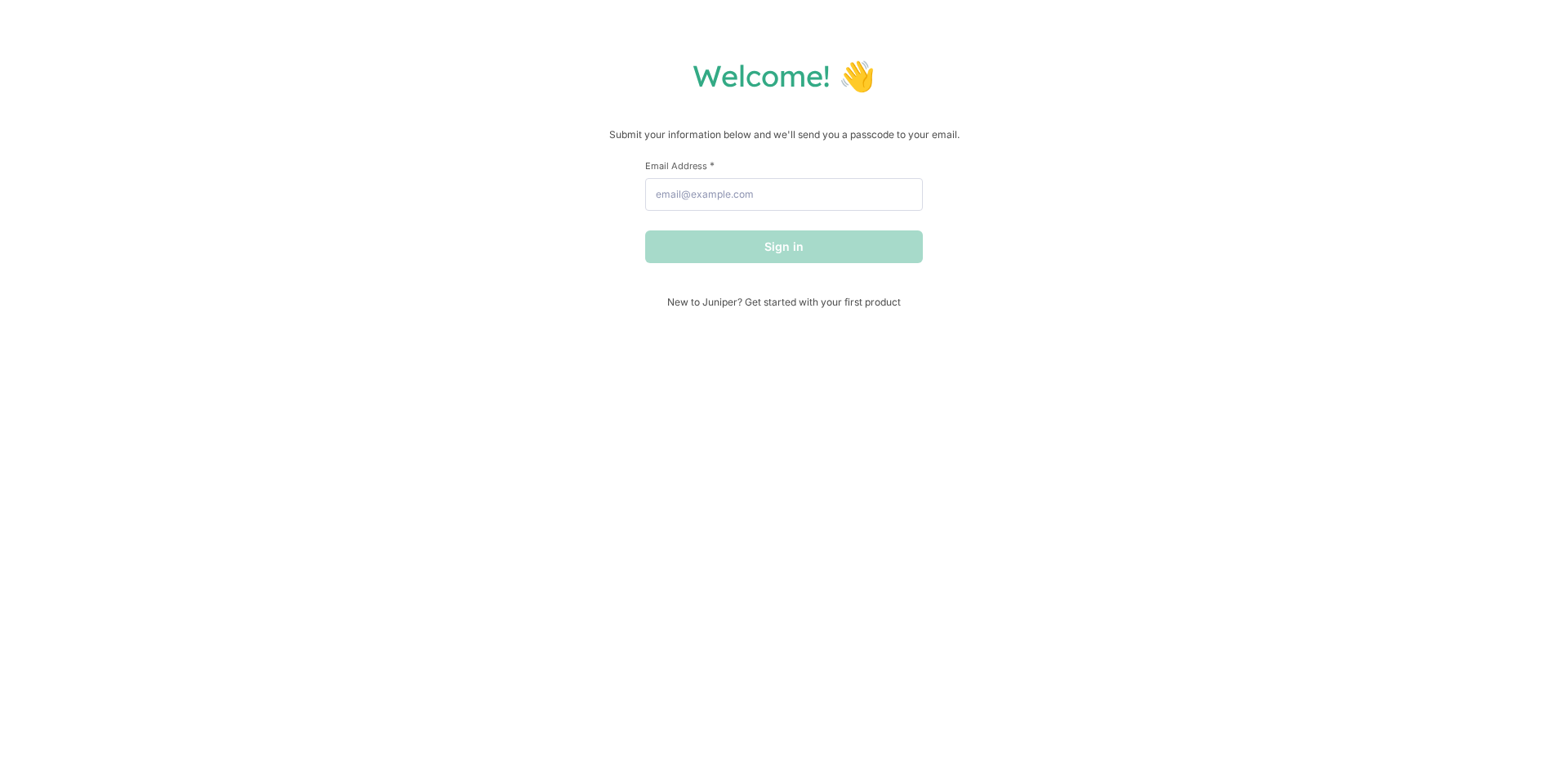
click at [655, 54] on div "Welcome! 👋 Submit your information below and we'll send you a passcode to your …" at bounding box center [784, 391] width 1568 height 782
click at [654, 84] on h1 "Welcome! 👋" at bounding box center [784, 75] width 1535 height 37
click at [652, 103] on div "Welcome! 👋 Submit your information below and we'll send you a passcode to your …" at bounding box center [784, 183] width 1535 height 251
click at [653, 108] on div "Welcome! 👋 Submit your information below and we'll send you a passcode to your …" at bounding box center [784, 183] width 1535 height 251
click at [653, 81] on h1 "Welcome! 👋" at bounding box center [784, 75] width 1535 height 37
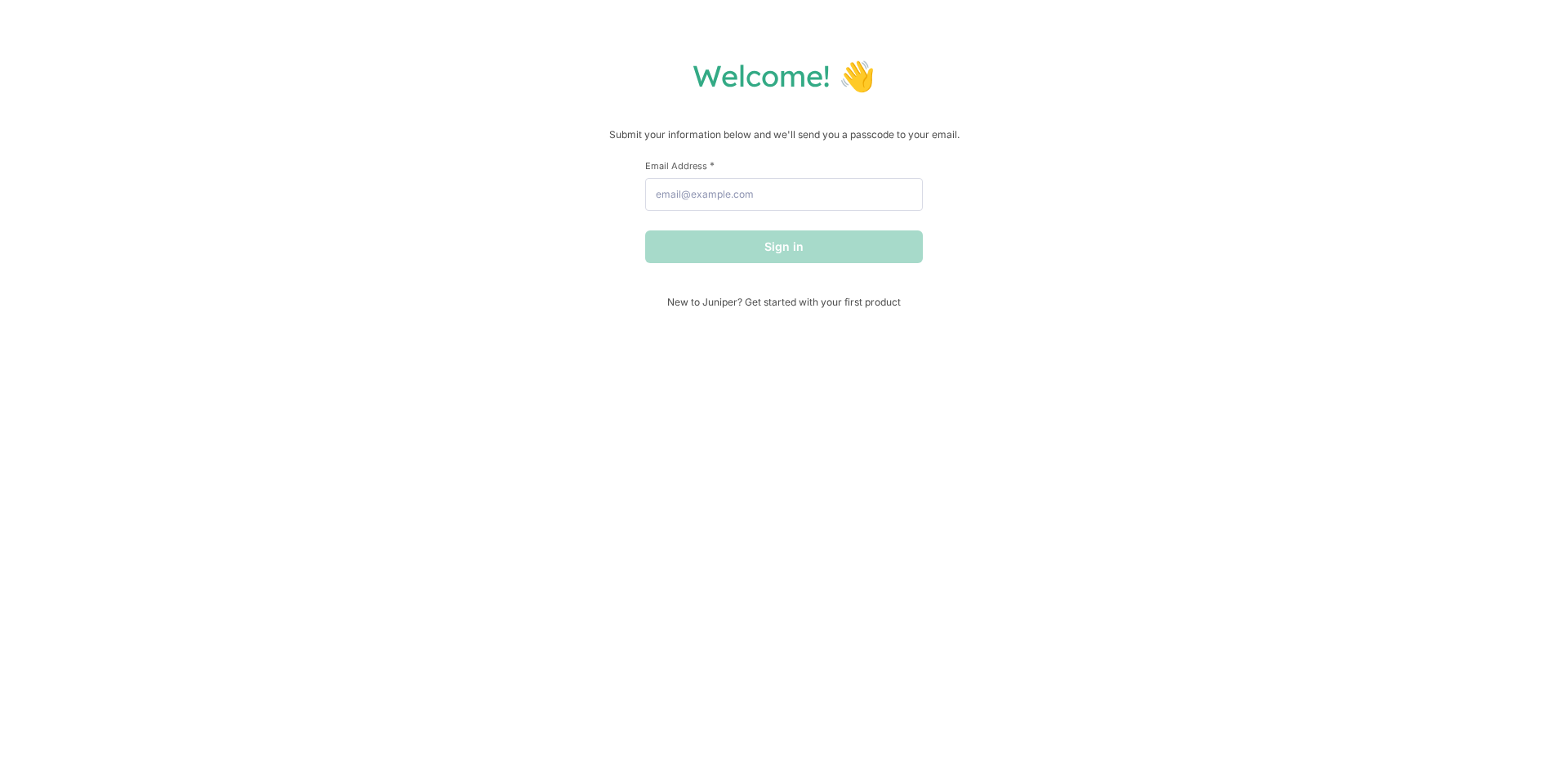
click at [654, 22] on div "Welcome! 👋 Submit your information below and we'll send you a passcode to your …" at bounding box center [784, 391] width 1568 height 782
click at [652, 47] on div "Welcome! 👋 Submit your information below and we'll send you a passcode to your …" at bounding box center [784, 391] width 1568 height 782
click at [1431, 20] on div "Welcome! 👋 Submit your information below and we'll send you a passcode to your …" at bounding box center [784, 391] width 1568 height 782
click at [1417, 19] on div "Welcome! 👋 Submit your information below and we'll send you a passcode to your …" at bounding box center [784, 391] width 1568 height 782
click at [655, 19] on div "Welcome! 👋 Submit your information below and we'll send you a passcode to your …" at bounding box center [784, 391] width 1568 height 782
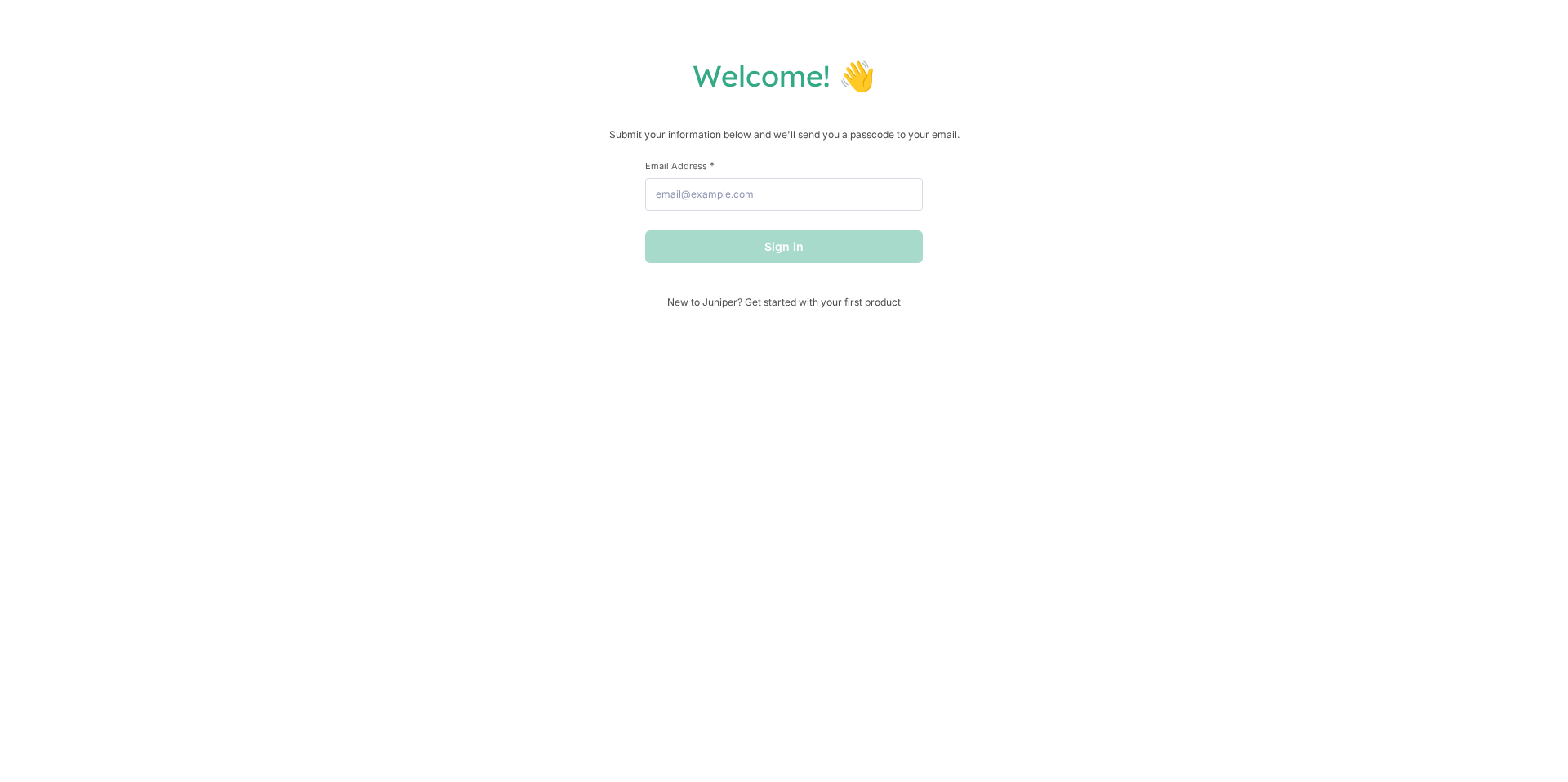
click at [655, 83] on h1 "Welcome! 👋" at bounding box center [784, 75] width 1535 height 37
click at [653, 103] on div "Welcome! 👋 Submit your information below and we'll send you a passcode to your …" at bounding box center [784, 183] width 1535 height 251
click at [656, 55] on div "Welcome! 👋 Submit your information below and we'll send you a passcode to your …" at bounding box center [784, 391] width 1568 height 782
click at [656, 47] on div "Welcome! 👋 Submit your information below and we'll send you a passcode to your …" at bounding box center [784, 391] width 1568 height 782
click at [656, 75] on h1 "Welcome! 👋" at bounding box center [784, 75] width 1535 height 37
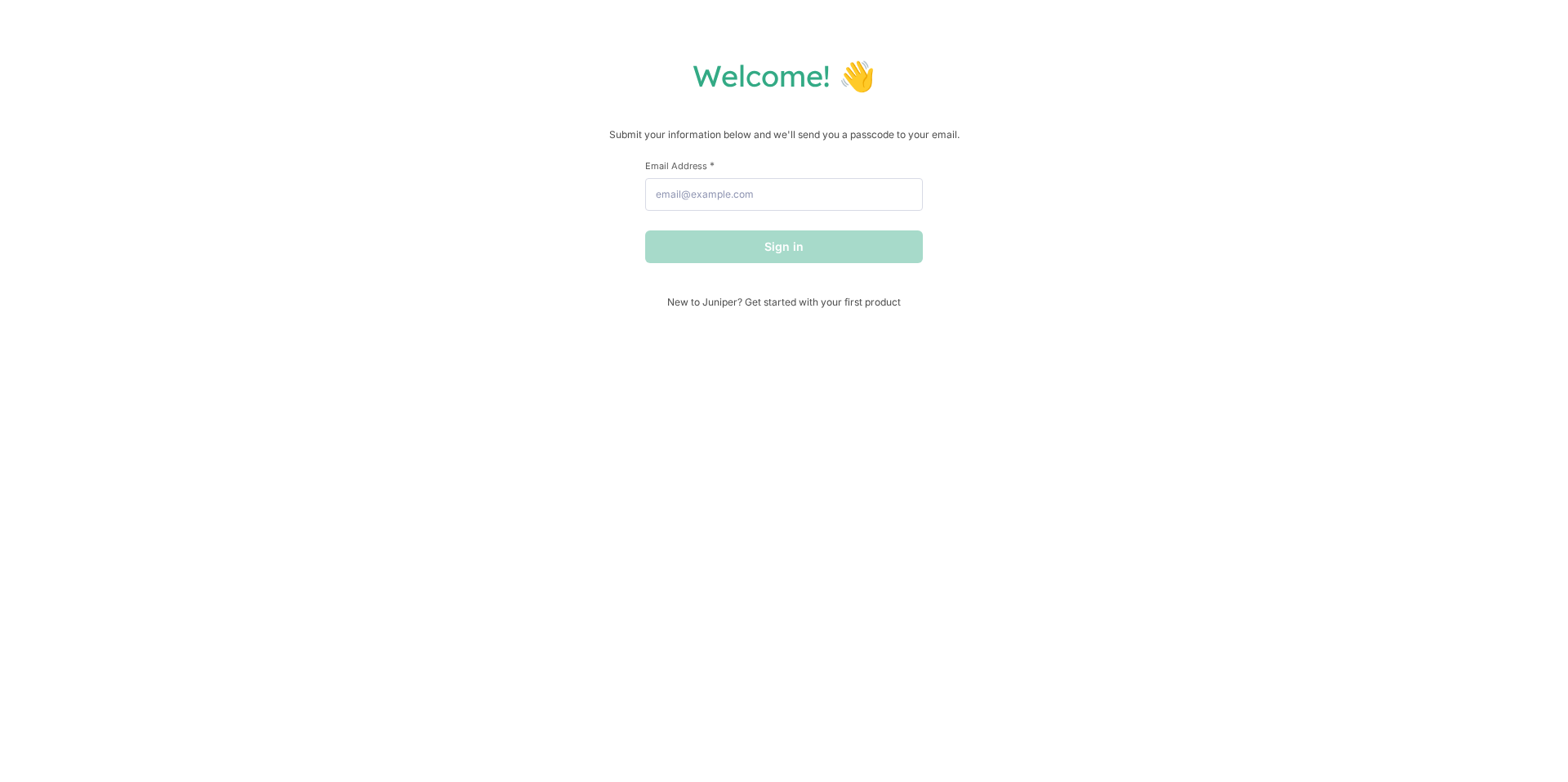
click at [1531, 137] on p "Submit your information below and we'll send you a passcode to your email." at bounding box center [784, 135] width 1535 height 16
click at [1552, 142] on div "Welcome! 👋 Submit your information below and we'll send you a passcode to your …" at bounding box center [784, 391] width 1568 height 782
click at [1536, 128] on div "Welcome! 👋 Submit your information below and we'll send you a passcode to your …" at bounding box center [784, 183] width 1535 height 251
click at [1525, 138] on p "Submit your information below and we'll send you a passcode to your email." at bounding box center [784, 135] width 1535 height 16
click at [1550, 158] on div "Welcome! 👋 Submit your information below and we'll send you a passcode to your …" at bounding box center [784, 183] width 1535 height 251
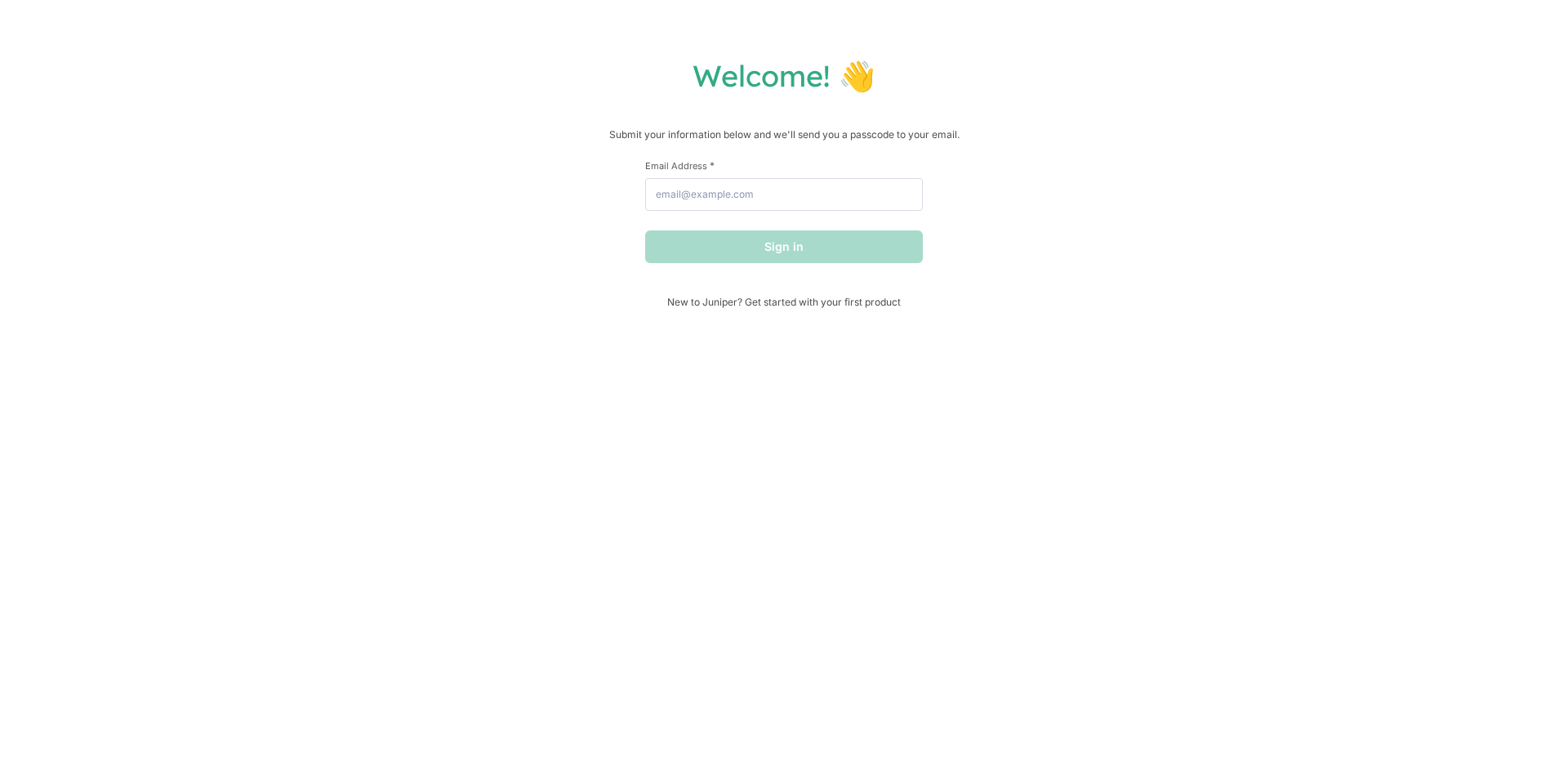
click at [1533, 137] on p "Submit your information below and we'll send you a passcode to your email." at bounding box center [784, 135] width 1535 height 16
click at [1537, 129] on p "Submit your information below and we'll send you a passcode to your email." at bounding box center [784, 135] width 1535 height 16
click at [1536, 129] on p "Submit your information below and we'll send you a passcode to your email." at bounding box center [784, 135] width 1535 height 16
click at [1551, 215] on div "Welcome! 👋 Submit your information below and we'll send you a passcode to your …" at bounding box center [784, 183] width 1535 height 251
click at [1525, 135] on p "Submit your information below and we'll send you a passcode to your email." at bounding box center [784, 135] width 1535 height 16
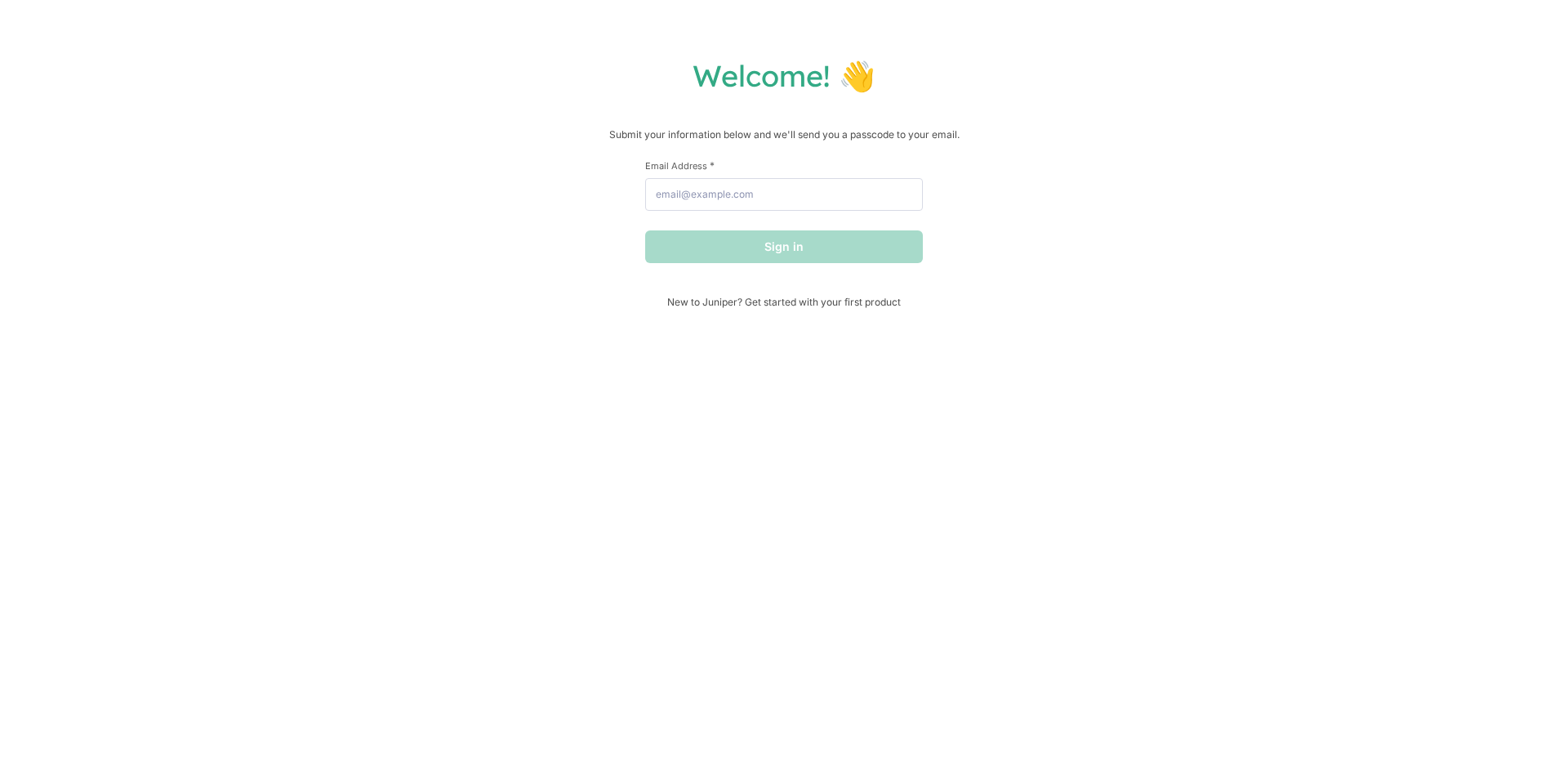
click at [1536, 156] on div "Welcome! 👋 Submit your information below and we'll send you a passcode to your …" at bounding box center [784, 183] width 1535 height 251
click at [1538, 150] on div "Welcome! 👋 Submit your information below and we'll send you a passcode to your …" at bounding box center [784, 183] width 1535 height 251
click at [836, 355] on div "Welcome! 👋 Submit your information below and we'll send you a passcode to your …" at bounding box center [784, 391] width 1568 height 782
click at [838, 355] on div "Welcome! 👋 Submit your information below and we'll send you a passcode to your …" at bounding box center [784, 391] width 1568 height 782
click at [836, 355] on div "Welcome! 👋 Submit your information below and we'll send you a passcode to your …" at bounding box center [784, 391] width 1568 height 782
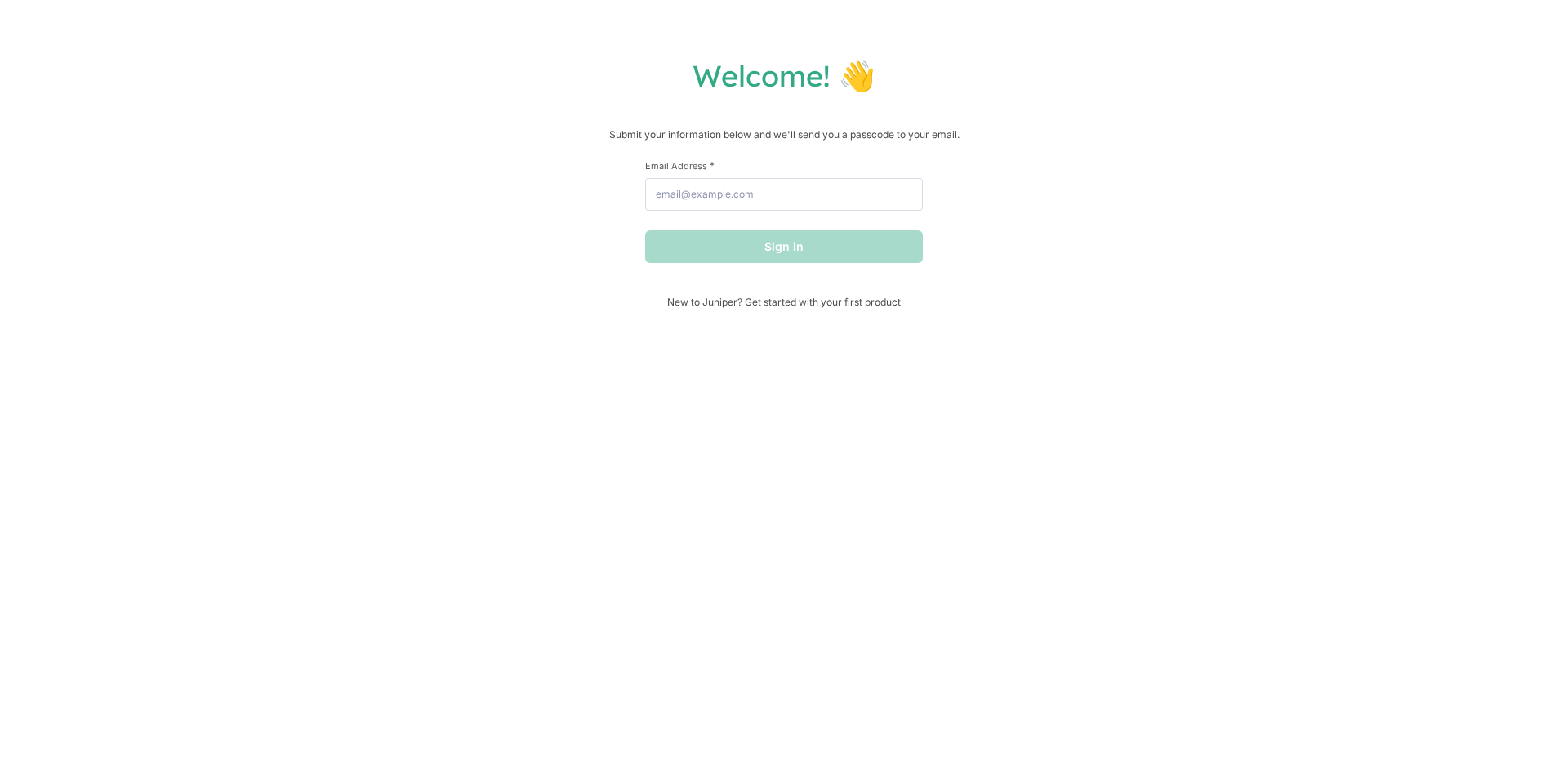
click at [835, 355] on div "Welcome! 👋 Submit your information below and we'll send you a passcode to your …" at bounding box center [784, 391] width 1568 height 782
click at [836, 355] on div "Welcome! 👋 Submit your information below and we'll send you a passcode to your …" at bounding box center [784, 391] width 1568 height 782
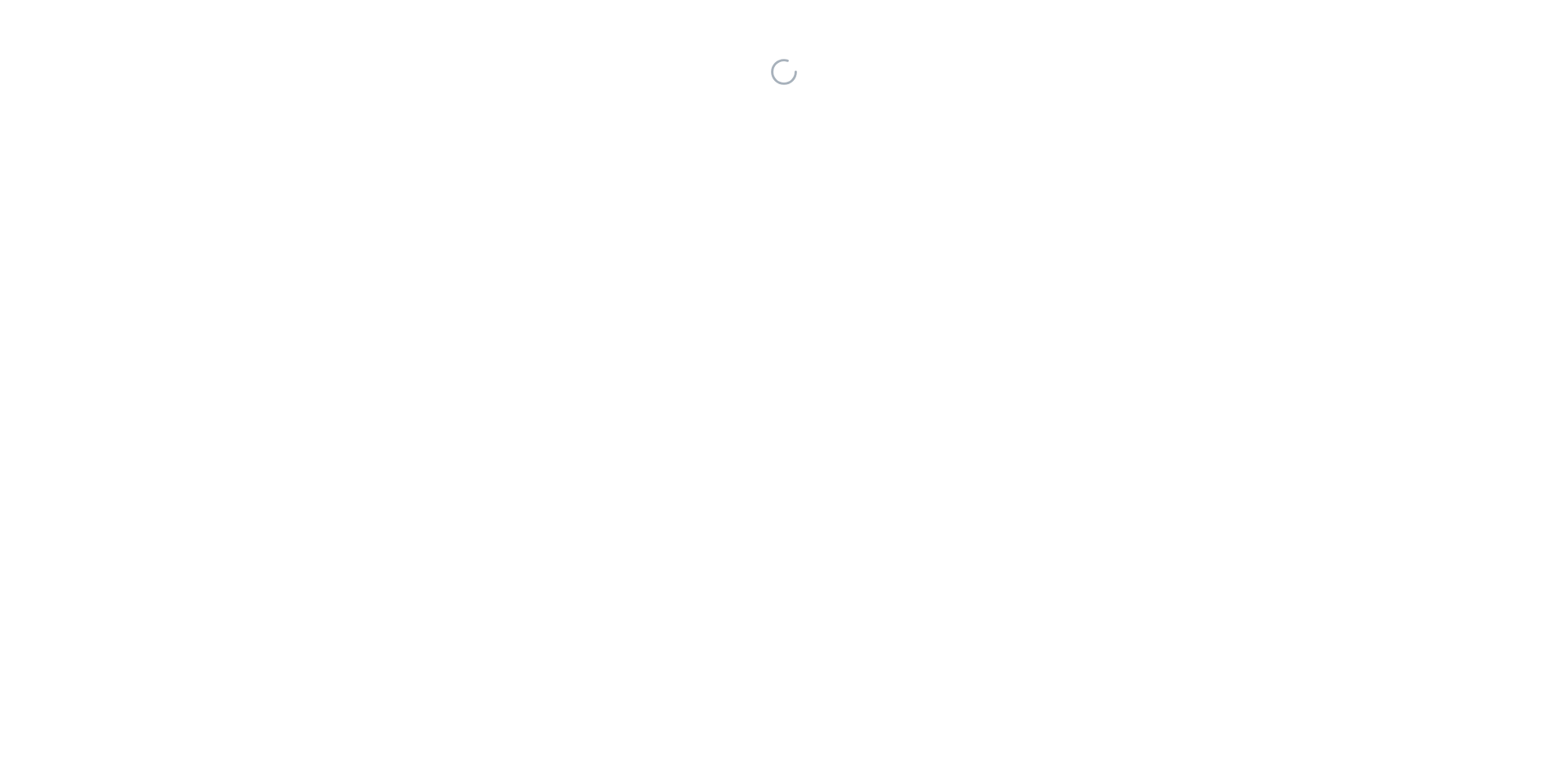
click at [843, 355] on div at bounding box center [784, 391] width 1568 height 782
click at [842, 355] on div at bounding box center [784, 391] width 1568 height 782
click at [842, 355] on div at bounding box center [784, 391] width 1568 height 782
click at [841, 355] on div at bounding box center [784, 391] width 1568 height 782
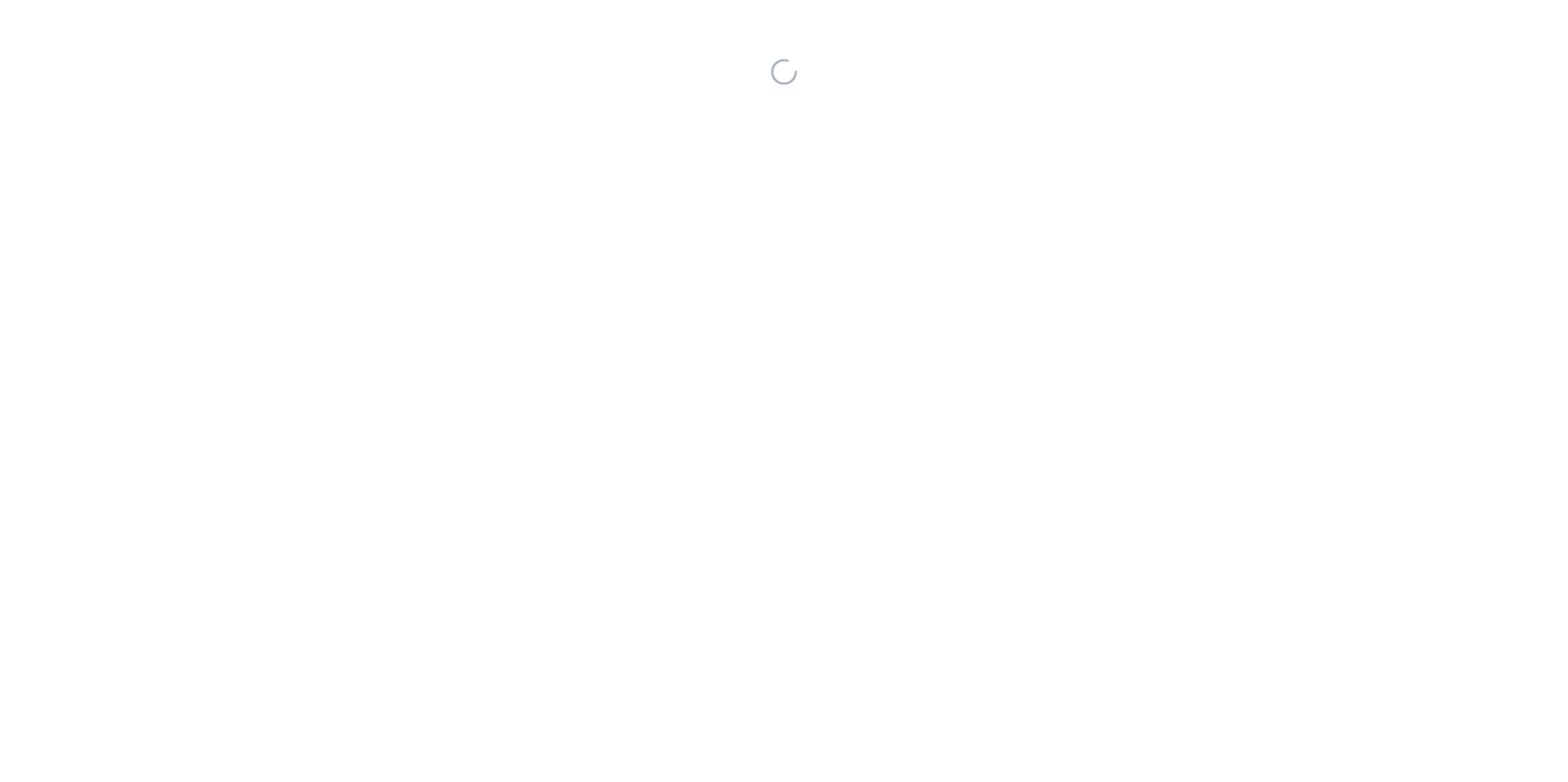
click at [839, 355] on div at bounding box center [784, 391] width 1568 height 782
click at [843, 355] on div at bounding box center [784, 391] width 1568 height 782
click at [840, 355] on div at bounding box center [784, 391] width 1568 height 782
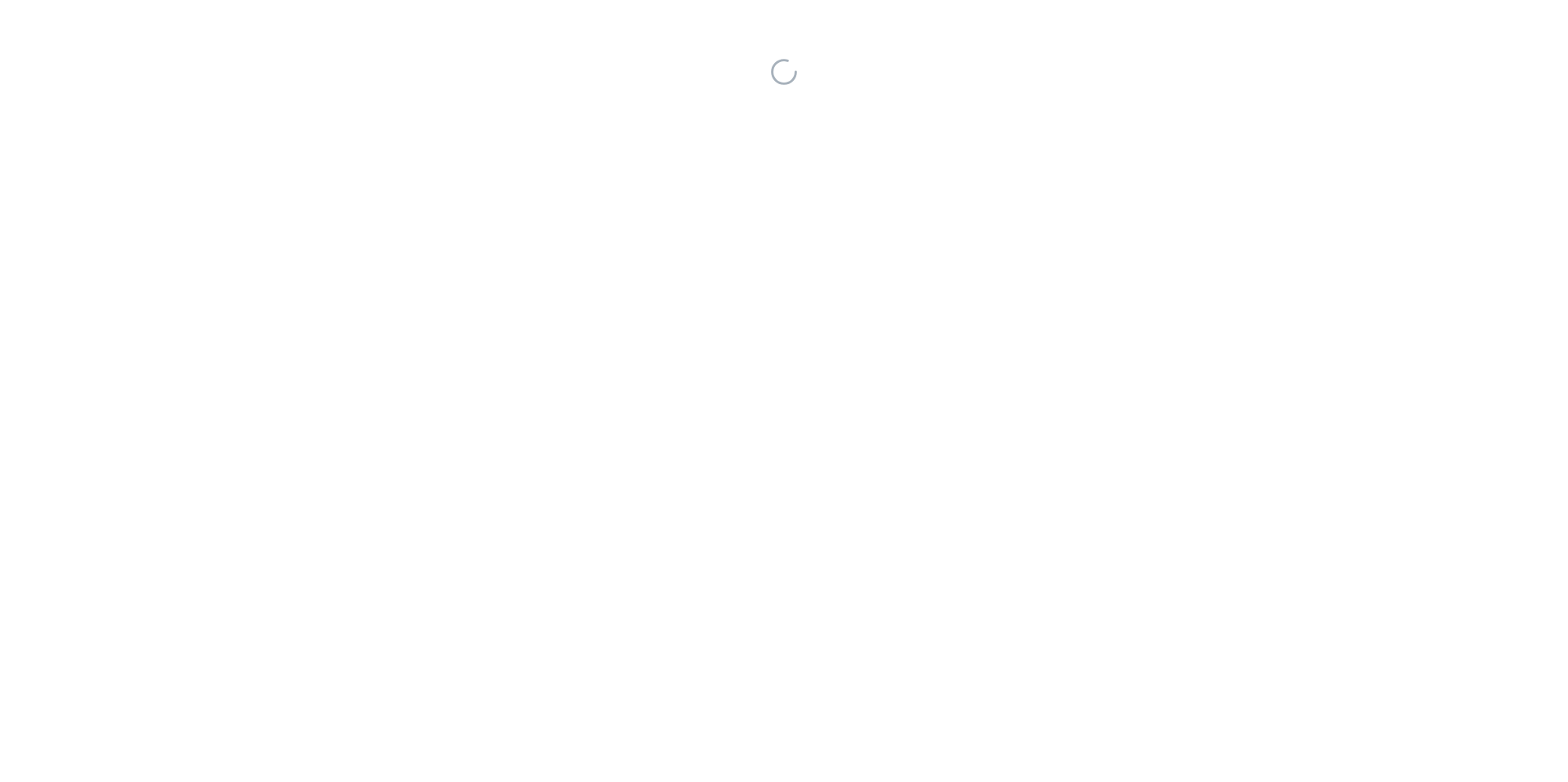
click at [838, 355] on div at bounding box center [784, 391] width 1568 height 782
click at [842, 355] on div at bounding box center [784, 391] width 1568 height 782
click at [840, 355] on div at bounding box center [784, 391] width 1568 height 782
click at [842, 355] on div at bounding box center [784, 391] width 1568 height 782
click at [843, 355] on div at bounding box center [784, 391] width 1568 height 782
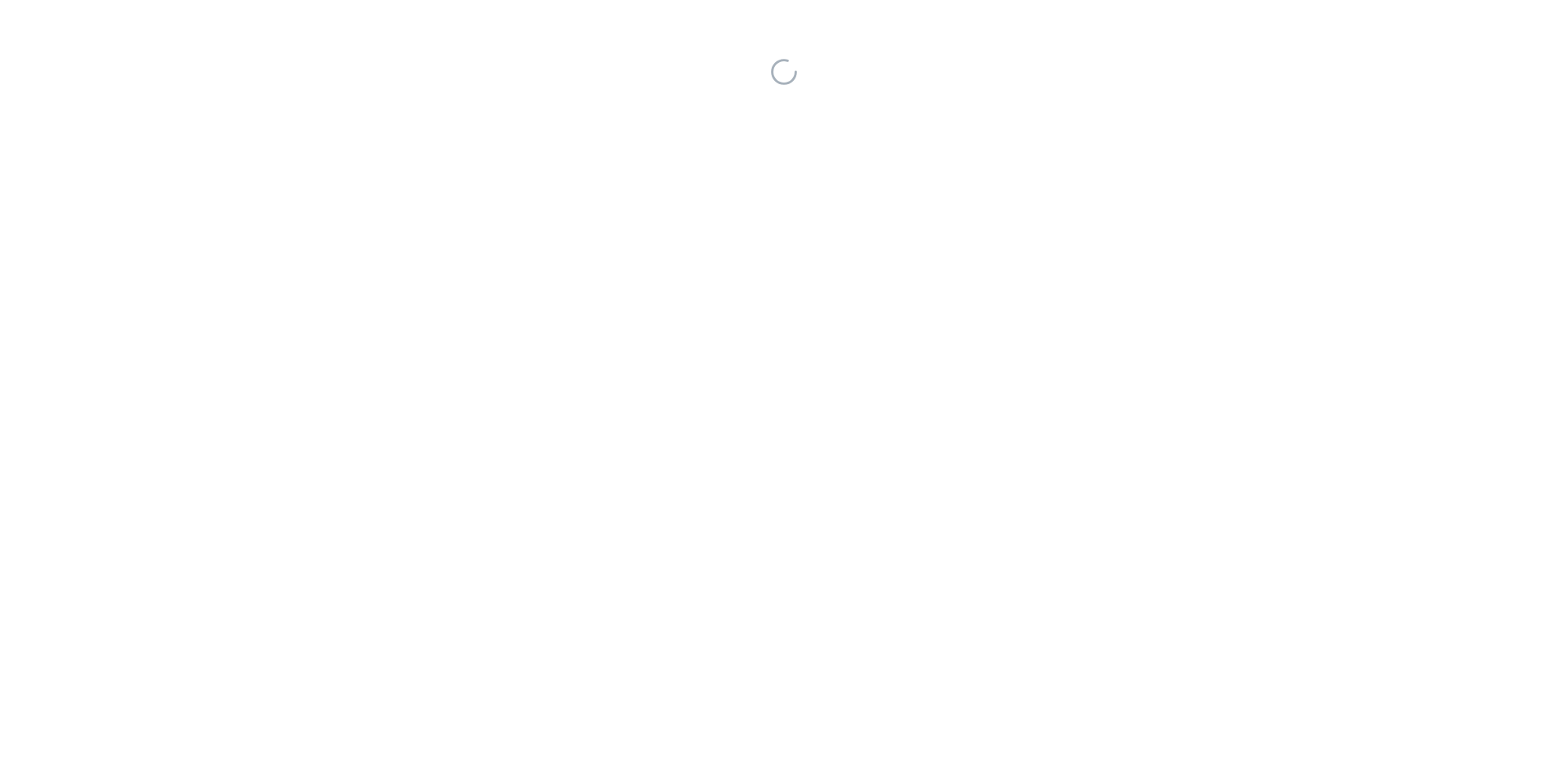
click at [843, 355] on div at bounding box center [784, 391] width 1568 height 782
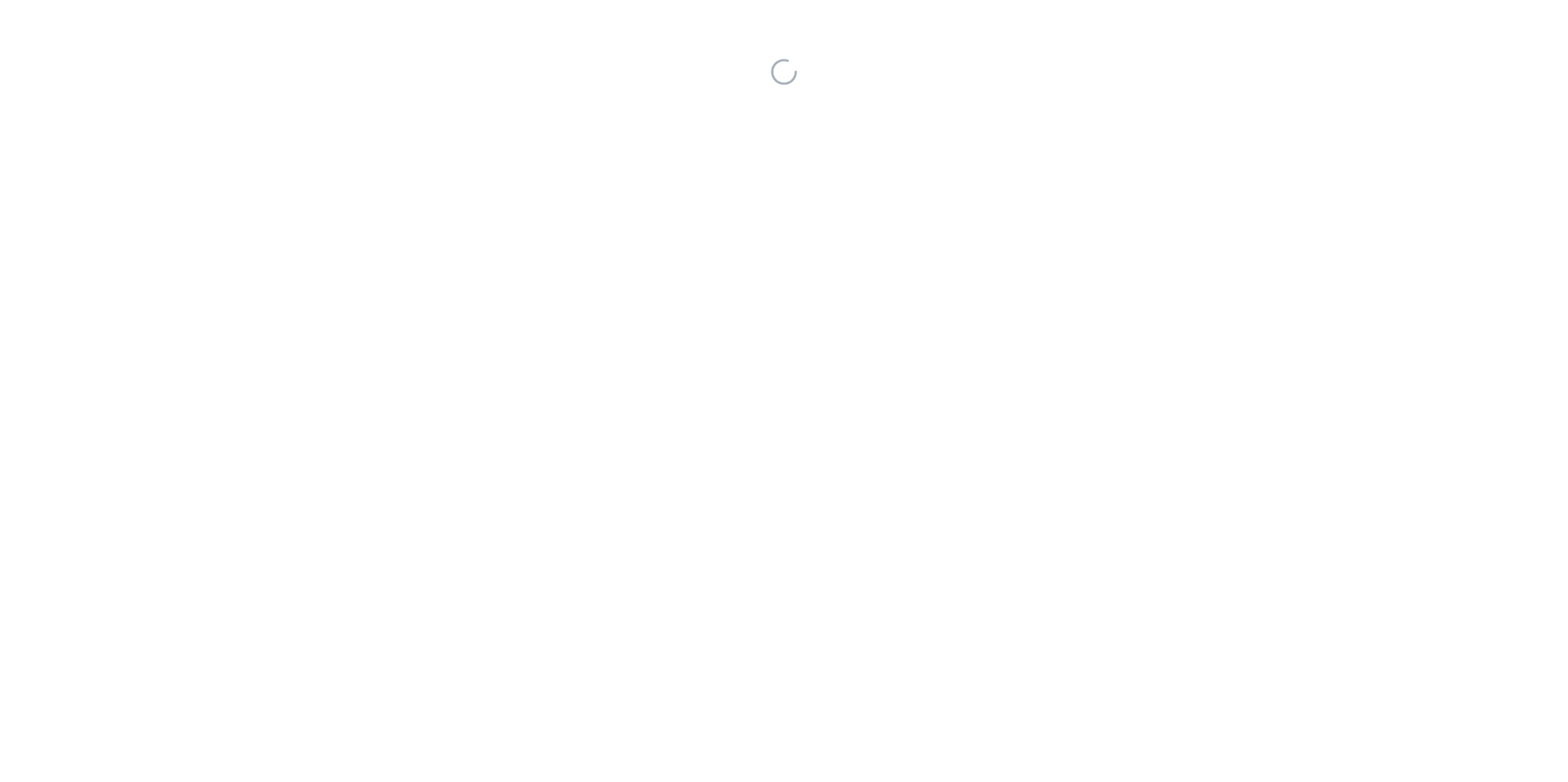
click at [843, 355] on div at bounding box center [784, 391] width 1568 height 782
click at [841, 355] on div at bounding box center [784, 391] width 1568 height 782
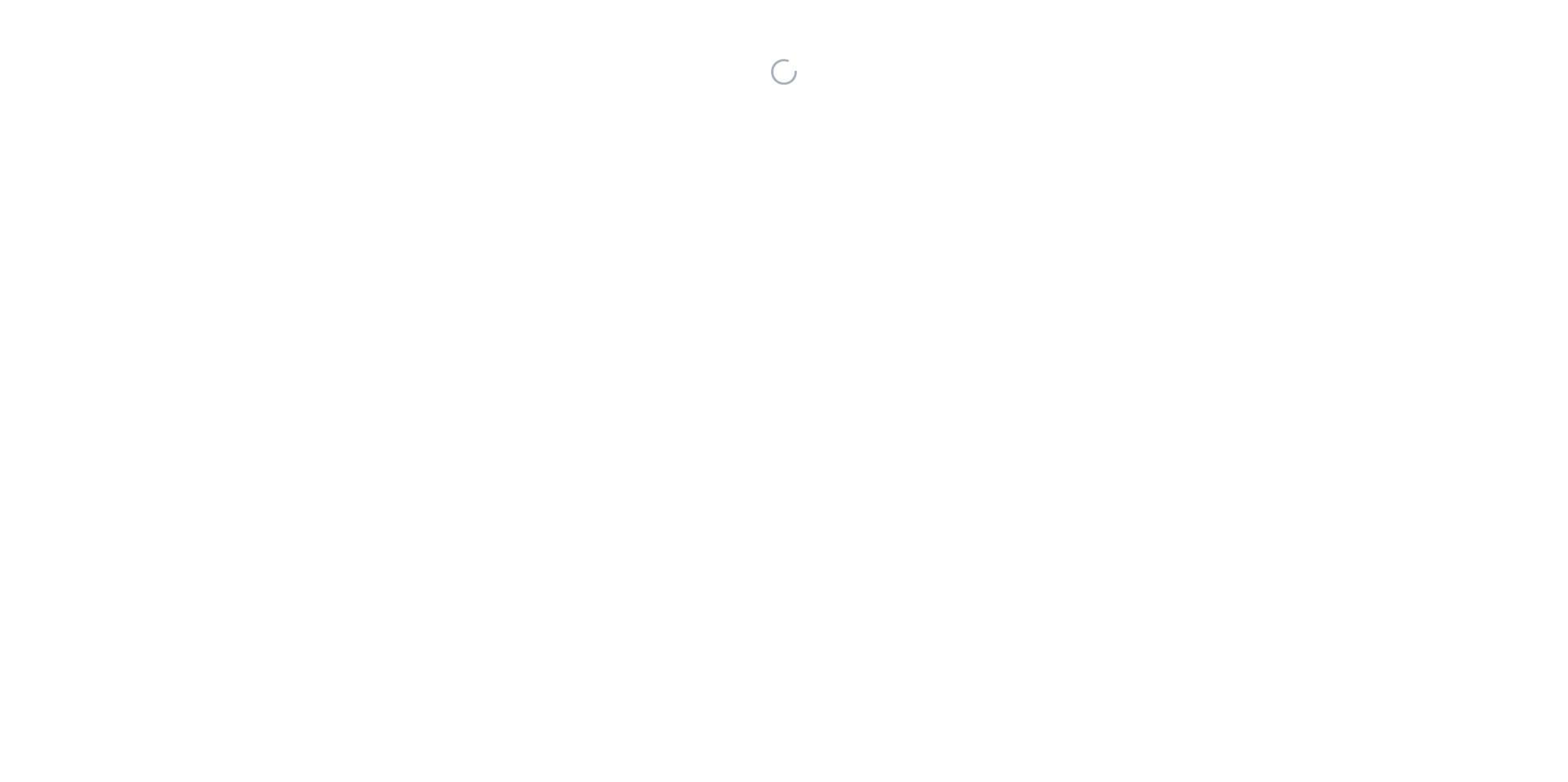
click at [843, 355] on div at bounding box center [784, 391] width 1568 height 782
click at [840, 355] on div at bounding box center [784, 391] width 1568 height 782
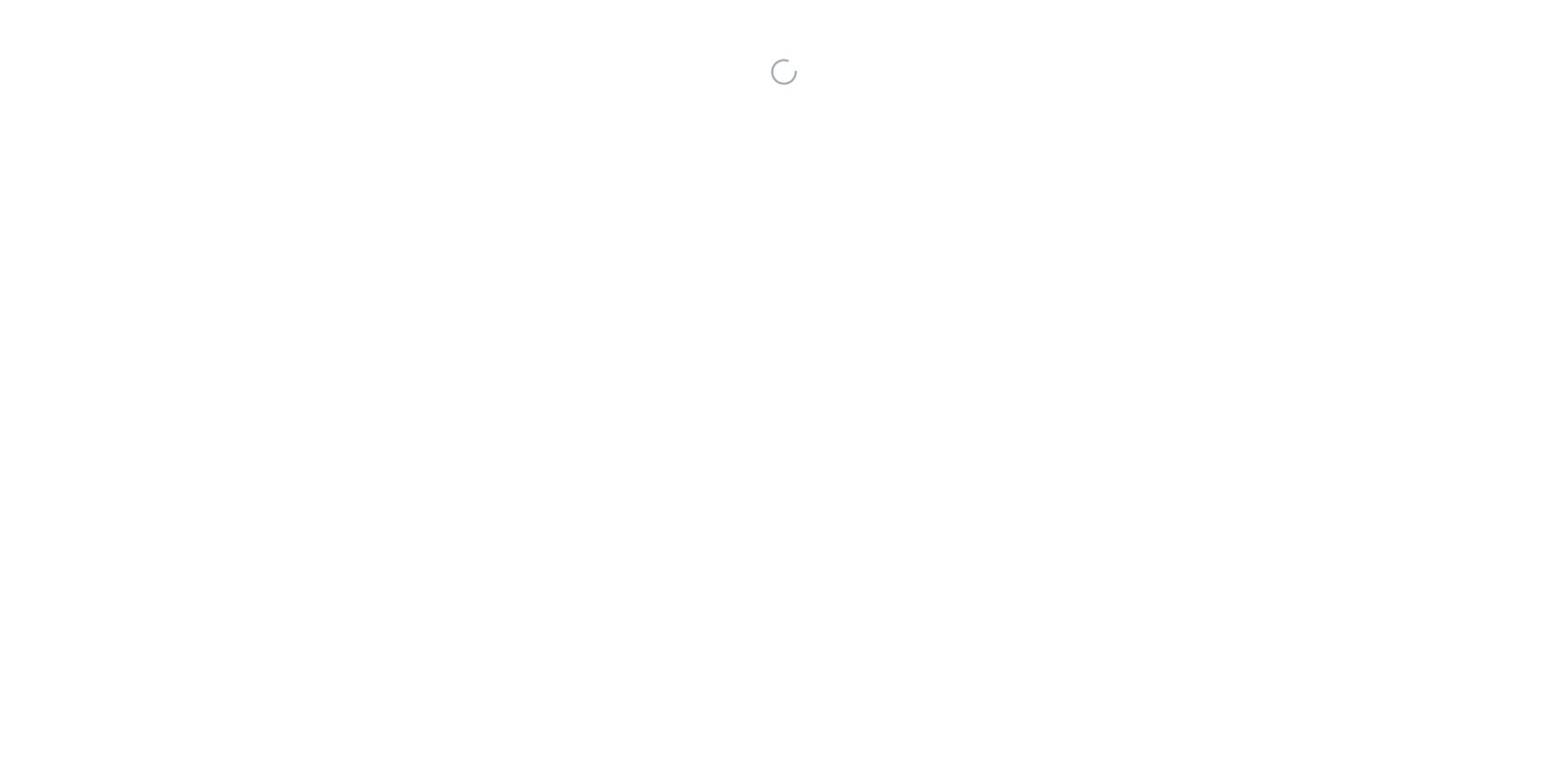
click at [842, 355] on div at bounding box center [784, 391] width 1568 height 782
click at [843, 355] on div at bounding box center [784, 391] width 1568 height 782
click at [842, 355] on div at bounding box center [784, 391] width 1568 height 782
click at [843, 355] on div at bounding box center [784, 391] width 1568 height 782
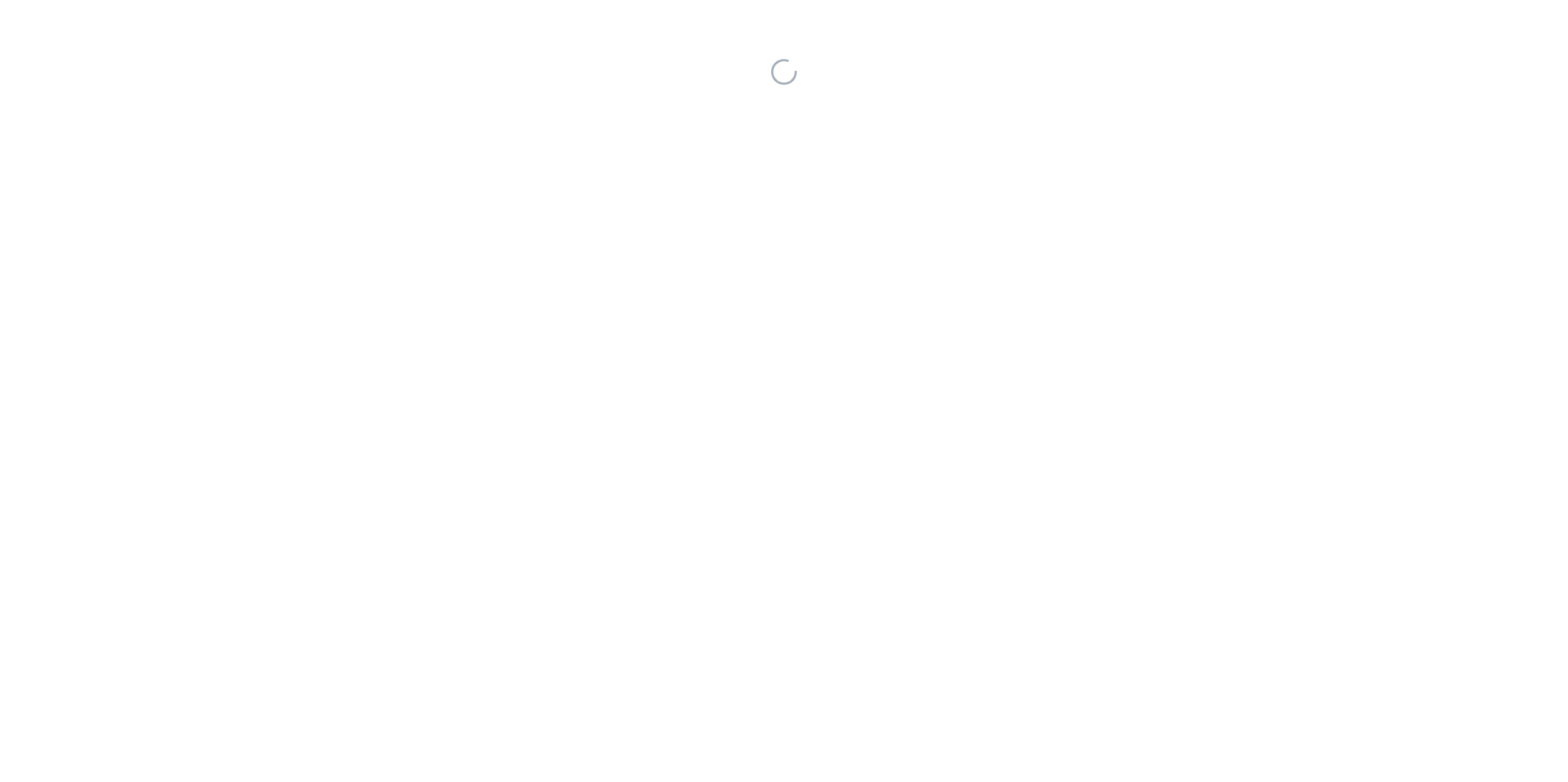
click at [843, 355] on div at bounding box center [784, 391] width 1568 height 782
click at [841, 355] on div at bounding box center [784, 391] width 1568 height 782
click at [840, 355] on div at bounding box center [784, 391] width 1568 height 782
click at [839, 355] on div at bounding box center [784, 391] width 1568 height 782
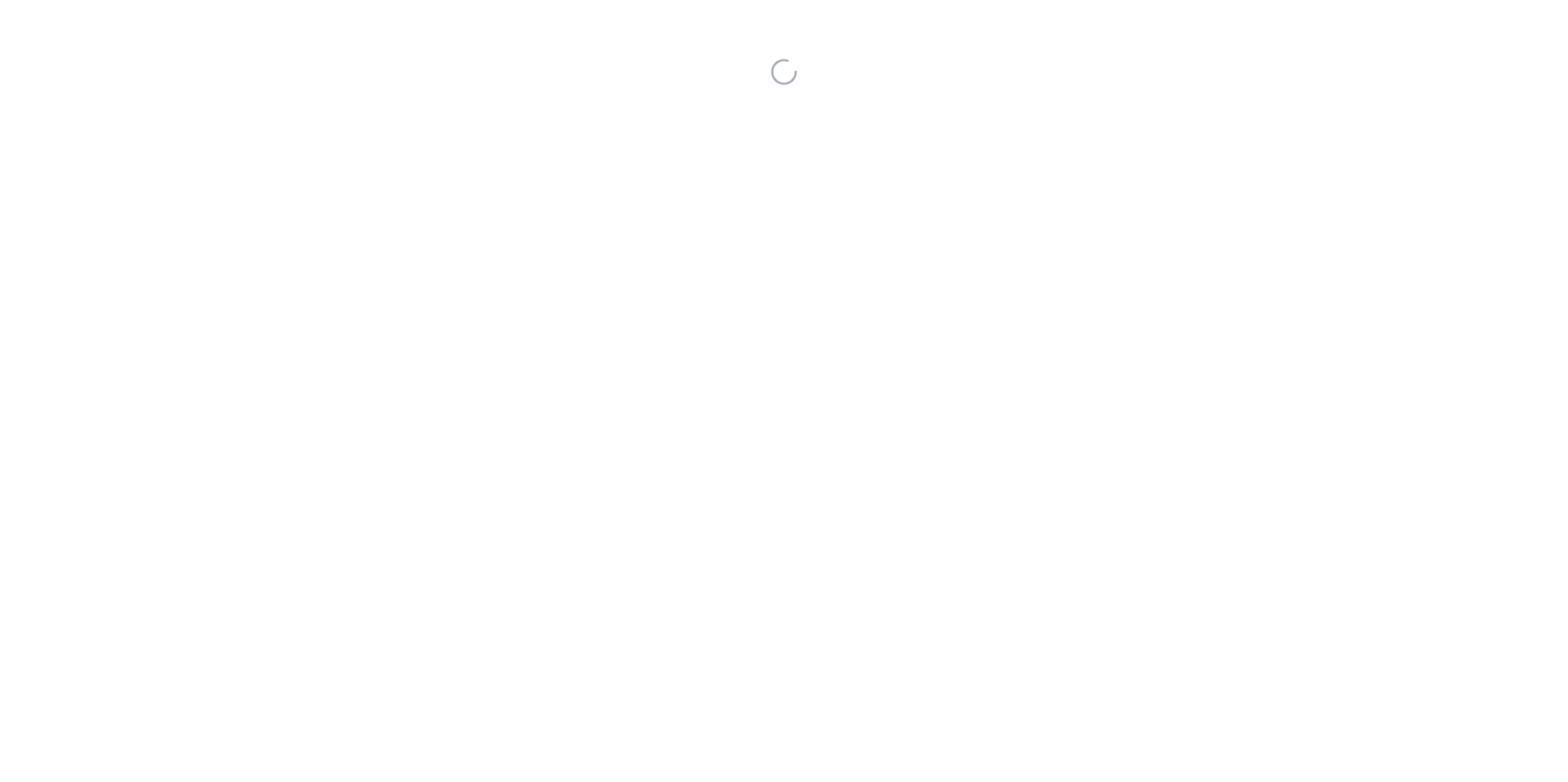
click at [838, 355] on div at bounding box center [784, 391] width 1568 height 782
click at [839, 355] on div at bounding box center [784, 391] width 1568 height 782
click at [838, 355] on div at bounding box center [784, 391] width 1568 height 782
click at [836, 355] on div at bounding box center [784, 391] width 1568 height 782
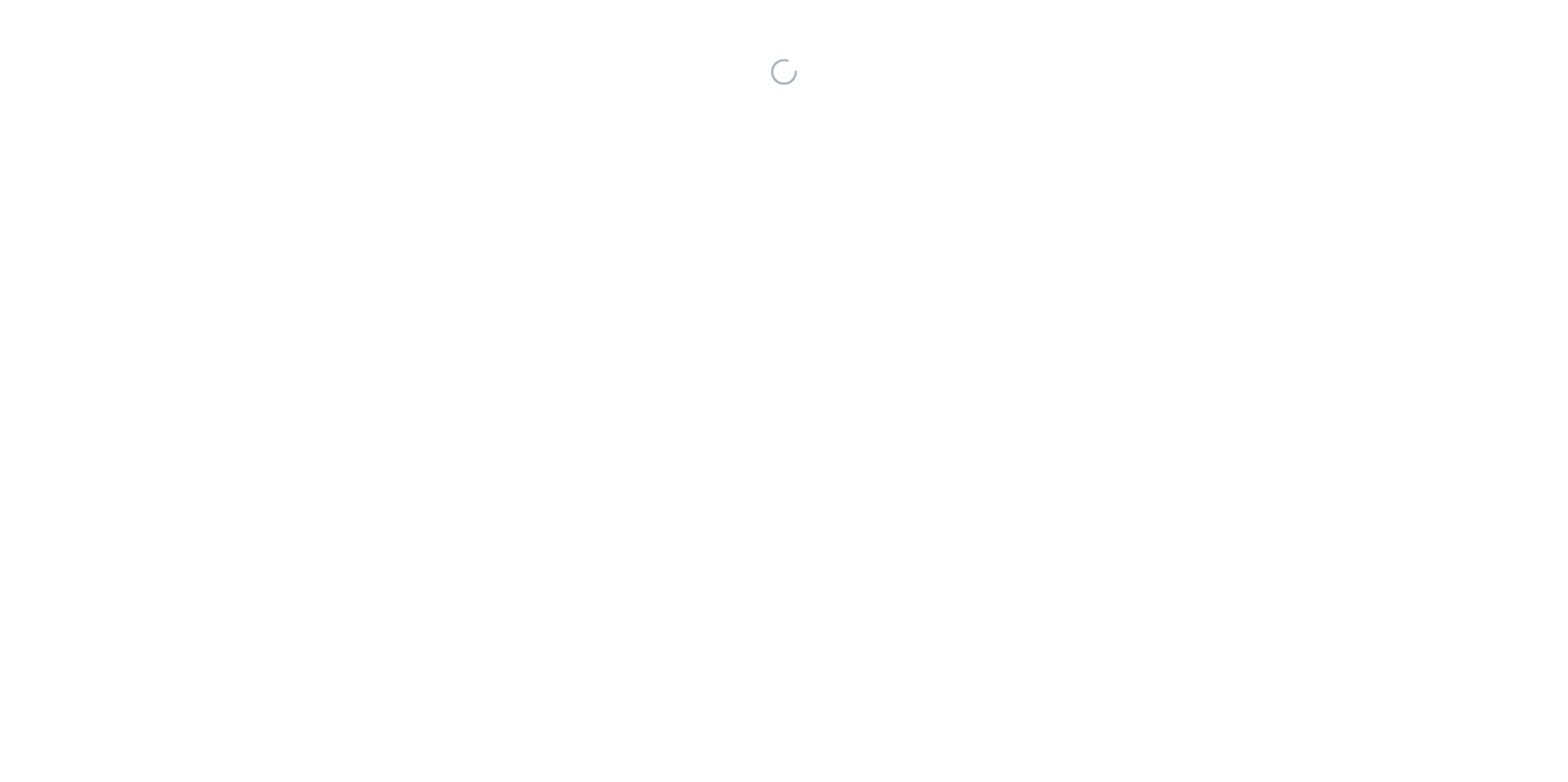
click at [837, 355] on div at bounding box center [784, 391] width 1568 height 782
click at [838, 355] on div at bounding box center [784, 391] width 1568 height 782
click at [840, 355] on div at bounding box center [784, 391] width 1568 height 782
click at [840, 355] on div at bounding box center [784, 391] width 1568 height 782
click at [840, 355] on div at bounding box center [784, 391] width 1568 height 782
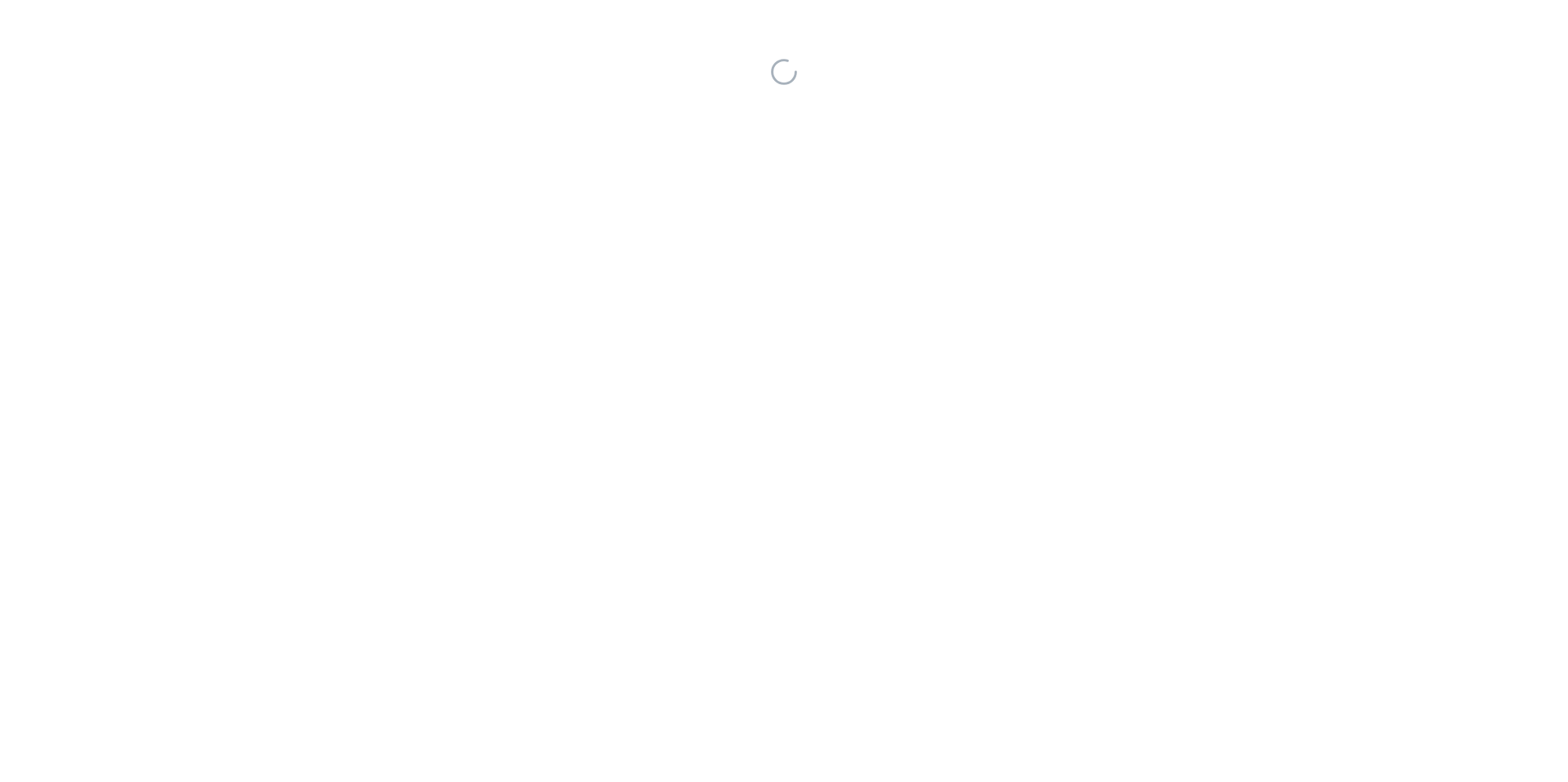
click at [839, 355] on div at bounding box center [784, 391] width 1568 height 782
click at [838, 355] on div at bounding box center [784, 391] width 1568 height 782
click at [839, 355] on div at bounding box center [784, 391] width 1568 height 782
click at [838, 355] on div at bounding box center [784, 391] width 1568 height 782
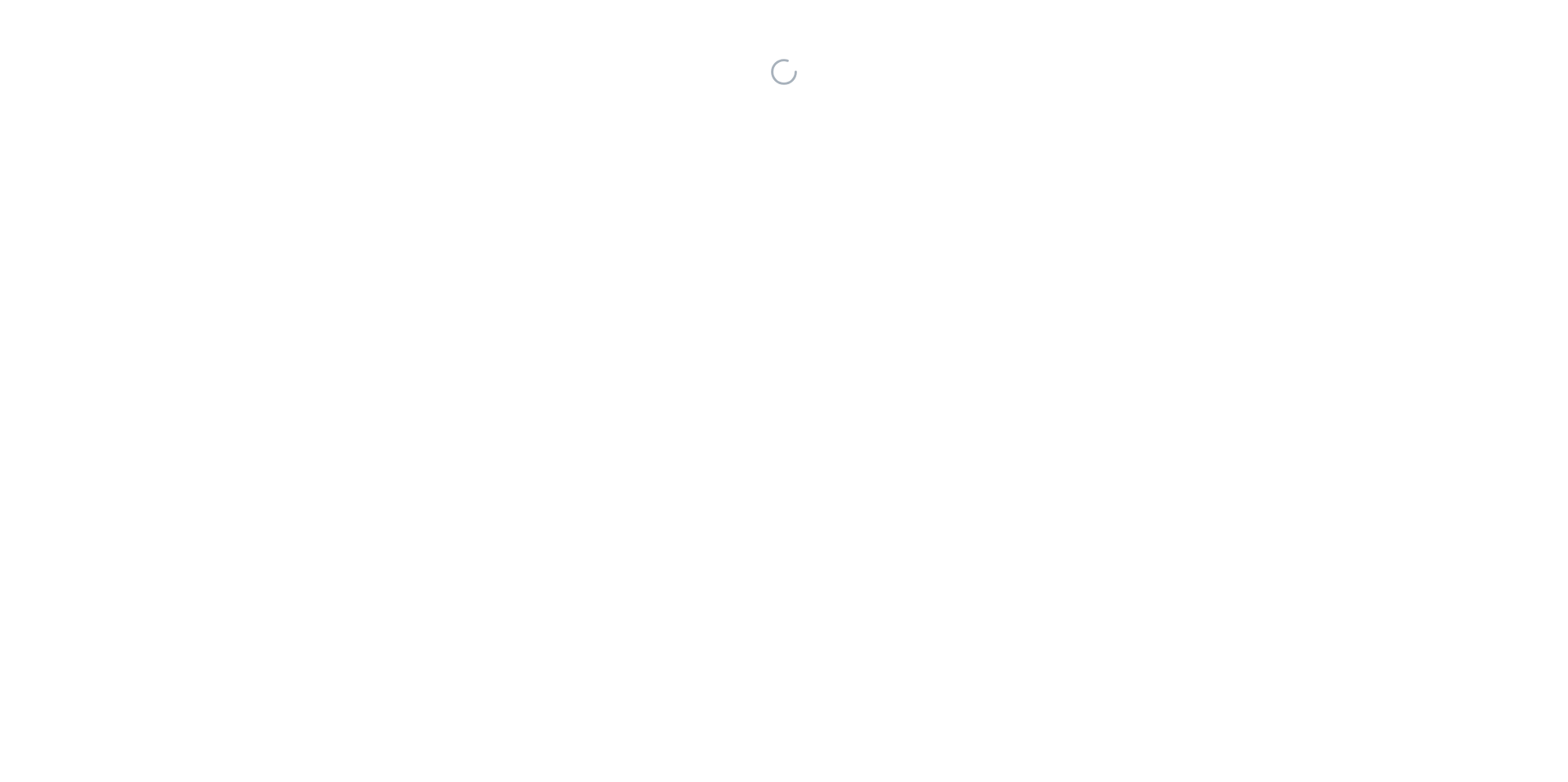
click at [836, 355] on div at bounding box center [784, 391] width 1568 height 782
click at [836, 355] on div at bounding box center [784, 391] width 1568 height 782
click at [958, 356] on div at bounding box center [784, 391] width 1568 height 782
click at [1107, 22] on div at bounding box center [784, 391] width 1568 height 782
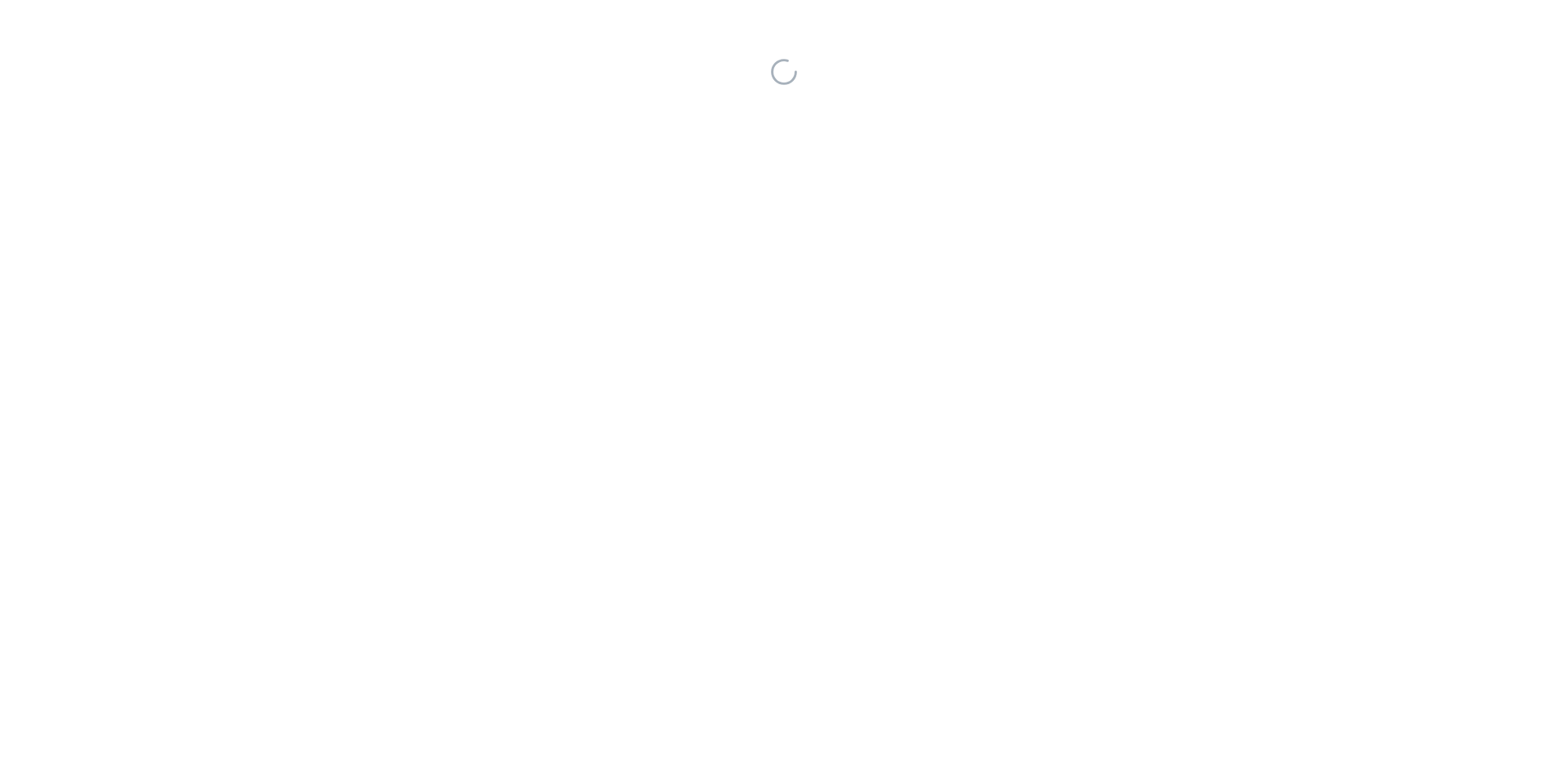
click at [1040, 355] on div at bounding box center [784, 391] width 1568 height 782
click at [1294, 20] on div at bounding box center [784, 391] width 1568 height 782
click at [1293, 20] on div at bounding box center [784, 391] width 1568 height 782
click at [1286, 43] on div at bounding box center [784, 391] width 1568 height 782
click at [1293, 20] on div at bounding box center [784, 391] width 1568 height 782
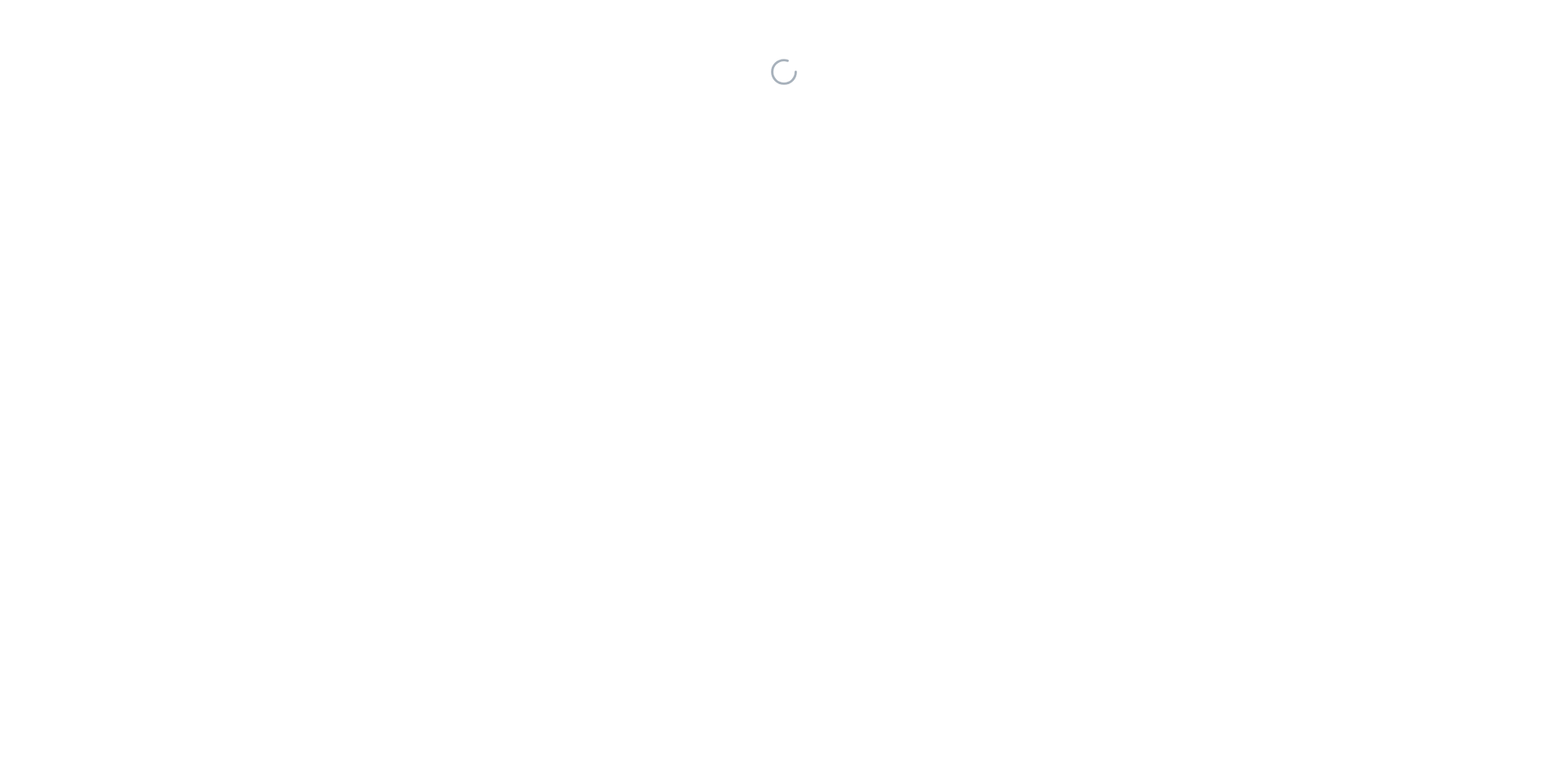
click at [1277, 0] on div at bounding box center [784, 391] width 1568 height 782
click at [1264, 355] on div at bounding box center [784, 391] width 1568 height 782
click at [1264, 356] on div at bounding box center [784, 391] width 1568 height 782
click at [1267, 356] on div at bounding box center [784, 391] width 1568 height 782
click at [1264, 355] on div at bounding box center [784, 391] width 1568 height 782
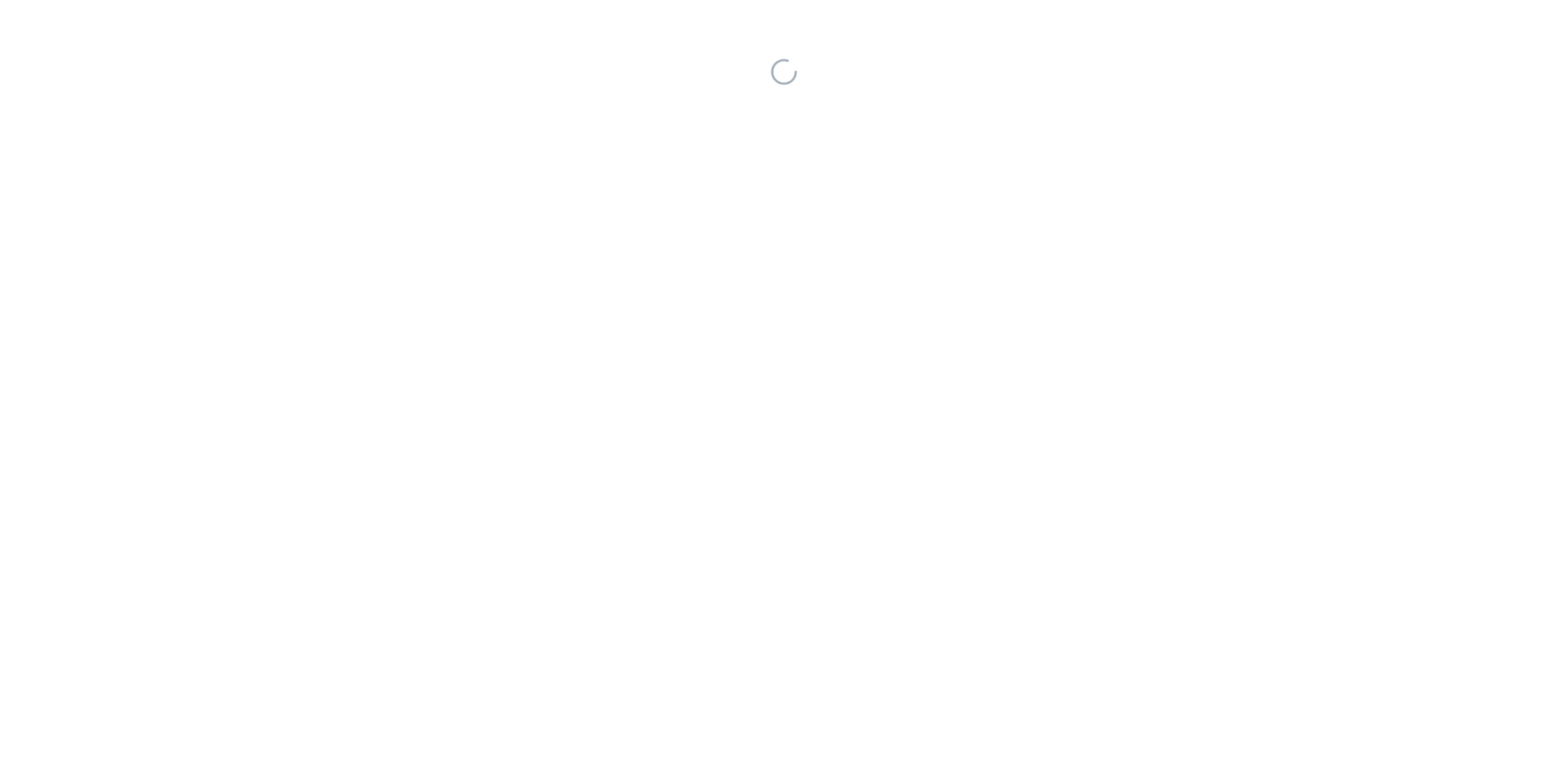
click at [1264, 355] on div at bounding box center [784, 391] width 1568 height 782
click at [1303, 20] on div at bounding box center [784, 391] width 1568 height 782
click at [1291, 20] on div at bounding box center [784, 391] width 1568 height 782
click at [1285, 25] on div at bounding box center [784, 391] width 1568 height 782
